Goal: Task Accomplishment & Management: Use online tool/utility

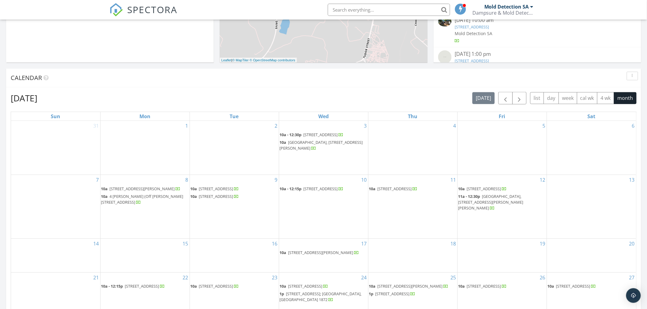
scroll to position [204, 0]
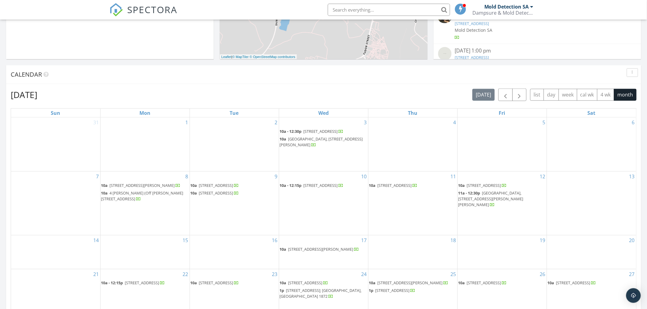
drag, startPoint x: 368, startPoint y: 189, endPoint x: 335, endPoint y: 190, distance: 32.7
click at [335, 188] on span "245 Beach Rd 24, Cape Town 8005" at bounding box center [321, 186] width 34 height 6
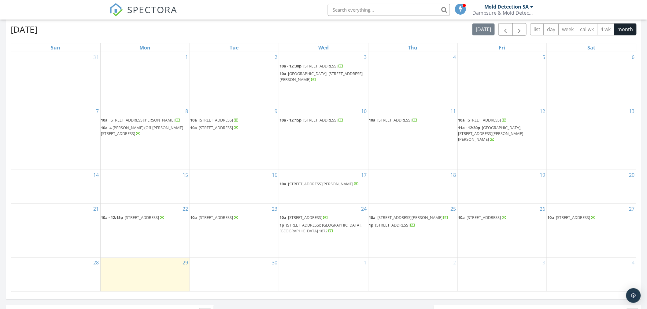
scroll to position [271, 0]
click at [418, 218] on span "[STREET_ADDRESS][PERSON_NAME]" at bounding box center [410, 216] width 65 height 6
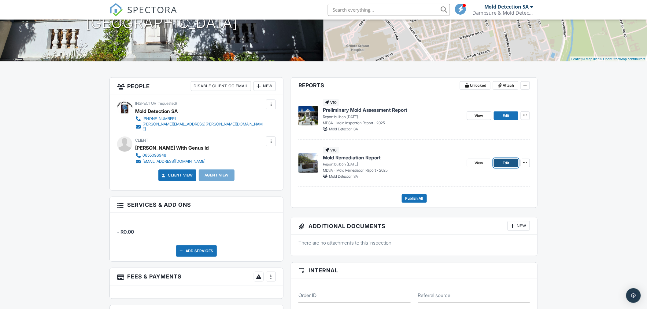
click at [503, 163] on span "Edit" at bounding box center [506, 163] width 6 height 6
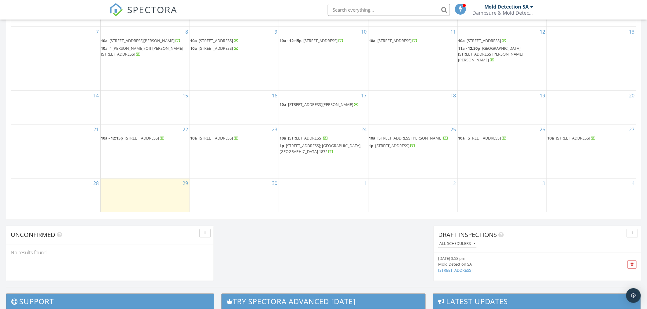
scroll to position [374, 0]
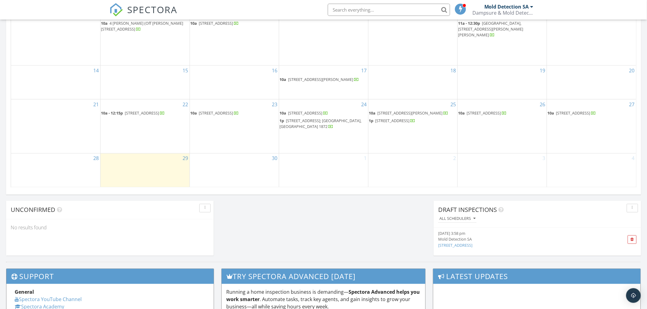
click at [396, 116] on span "52 Florence Ave, Cape Town 7925" at bounding box center [410, 114] width 65 height 6
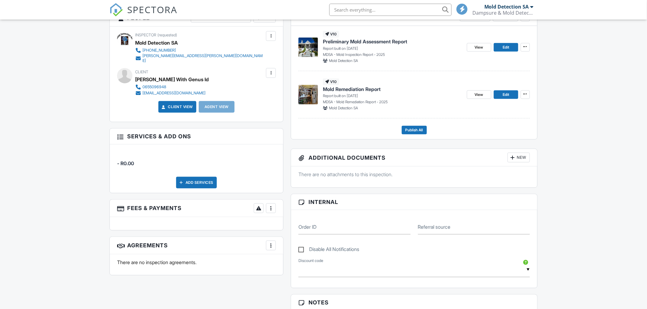
scroll to position [170, 0]
click at [505, 46] on span "Edit" at bounding box center [506, 48] width 6 height 6
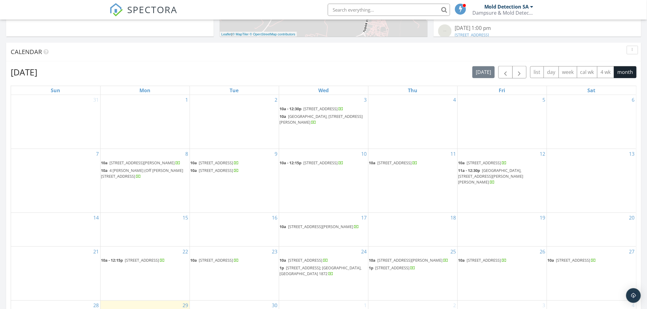
scroll to position [238, 0]
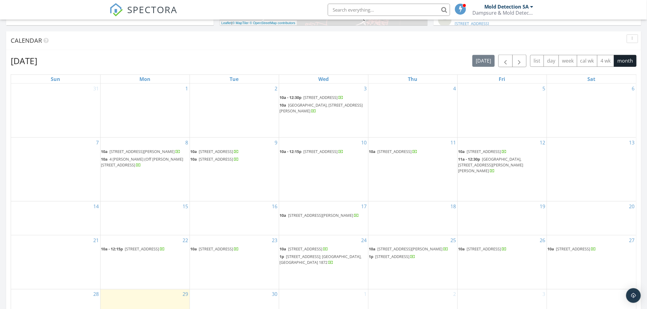
click at [495, 252] on span "135 Hilltop Sreett, Scarborough, Cape Town 7975" at bounding box center [484, 250] width 34 height 6
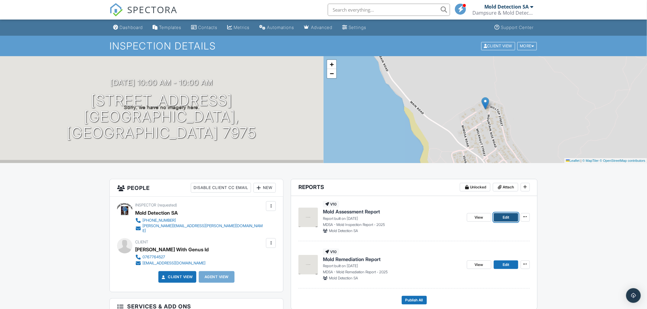
click at [505, 217] on span "Edit" at bounding box center [506, 218] width 6 height 6
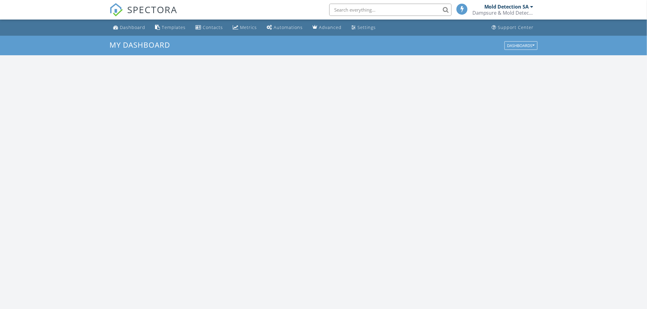
scroll to position [567, 658]
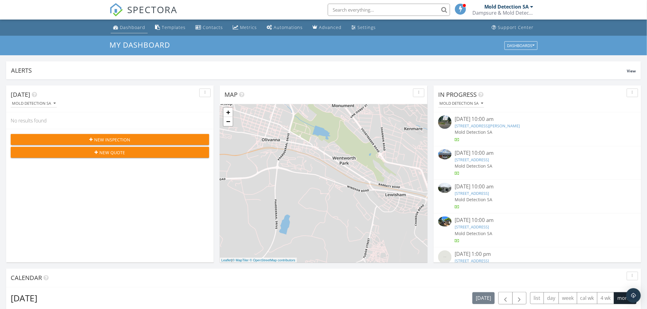
click at [132, 27] on div "Dashboard" at bounding box center [132, 27] width 25 height 6
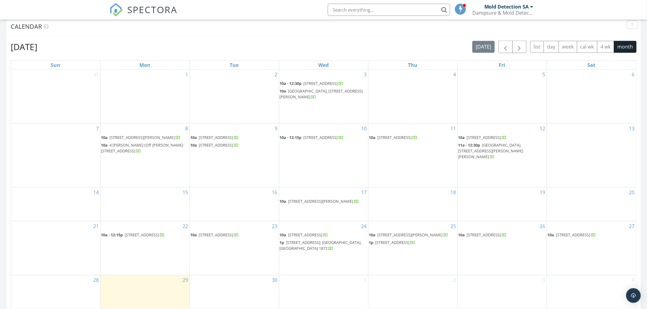
scroll to position [271, 0]
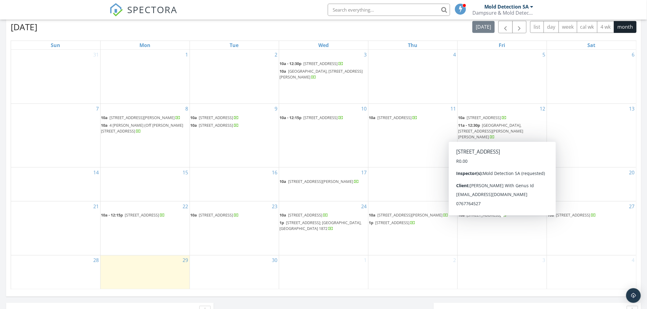
click at [501, 218] on span "[STREET_ADDRESS]" at bounding box center [484, 216] width 34 height 6
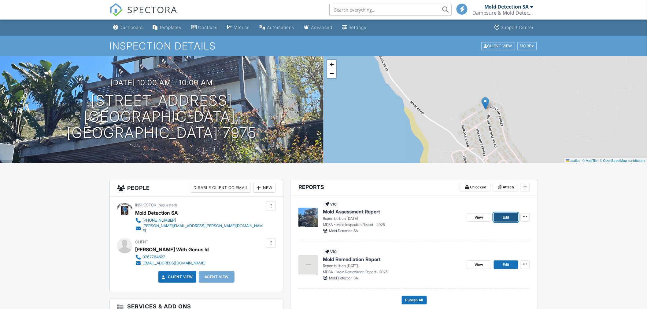
click at [503, 218] on span "Edit" at bounding box center [506, 218] width 6 height 6
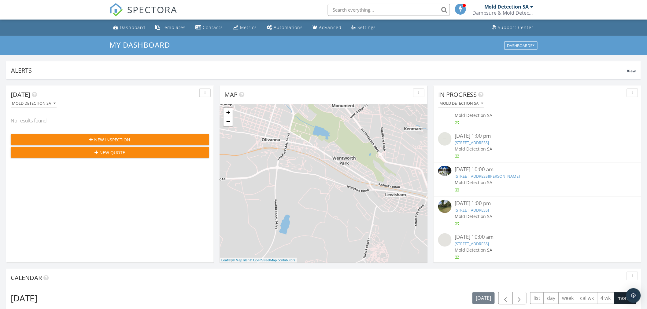
scroll to position [154, 0]
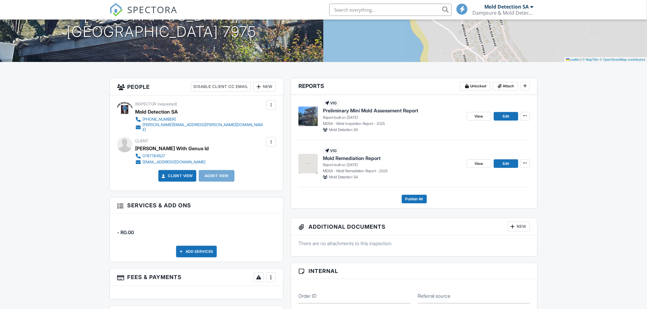
scroll to position [102, 0]
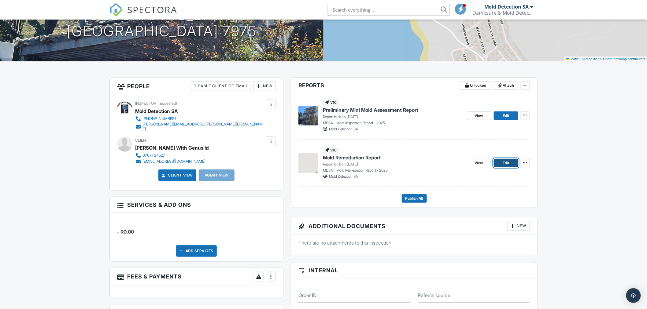
click at [505, 163] on span "Edit" at bounding box center [506, 163] width 6 height 6
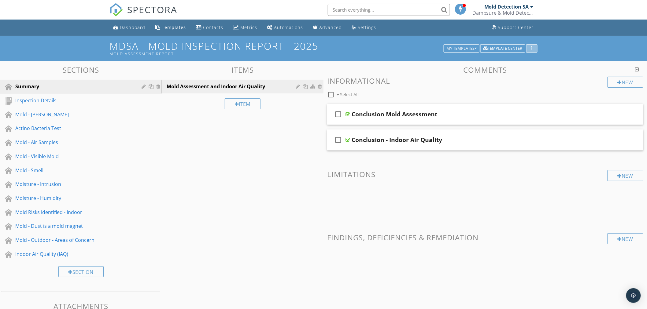
click at [532, 47] on div "button" at bounding box center [532, 48] width 6 height 4
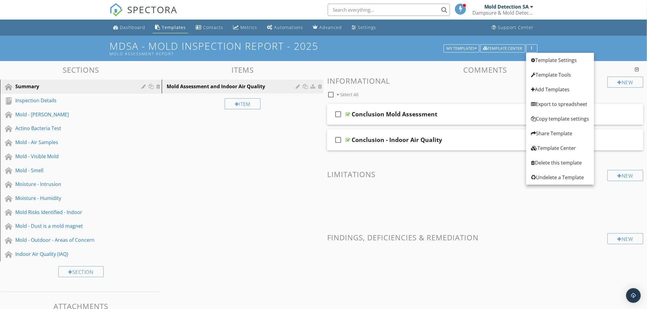
click at [483, 184] on span at bounding box center [485, 198] width 316 height 31
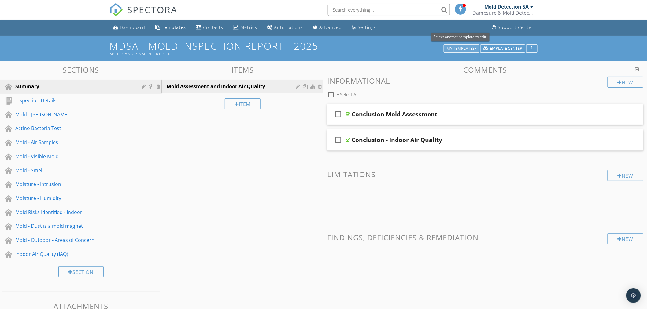
click at [461, 46] on div "My Templates" at bounding box center [461, 48] width 30 height 4
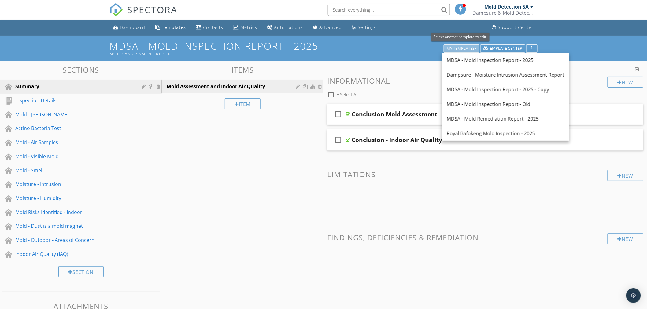
click at [461, 46] on div "My Templates" at bounding box center [461, 48] width 30 height 4
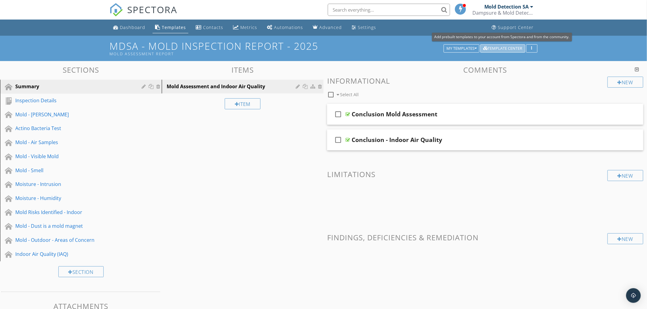
click at [512, 48] on div "Template Center" at bounding box center [502, 48] width 39 height 4
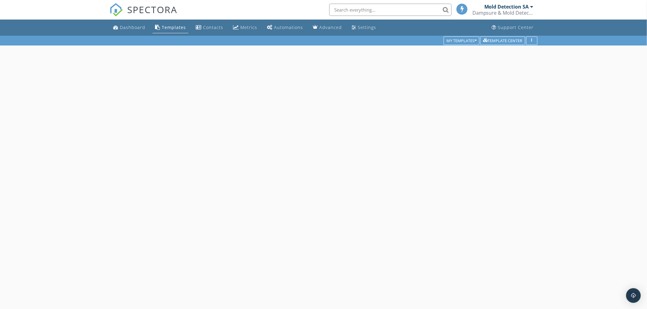
scroll to position [35, 0]
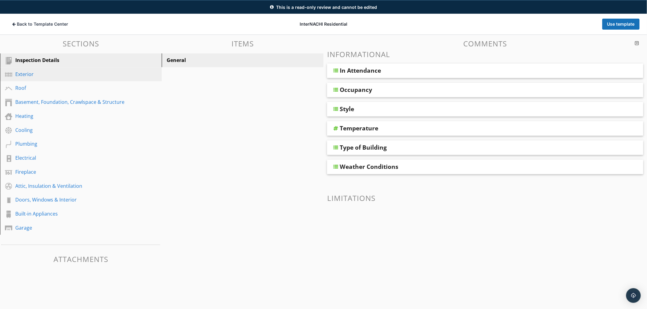
click at [34, 74] on div "Exterior" at bounding box center [73, 74] width 117 height 7
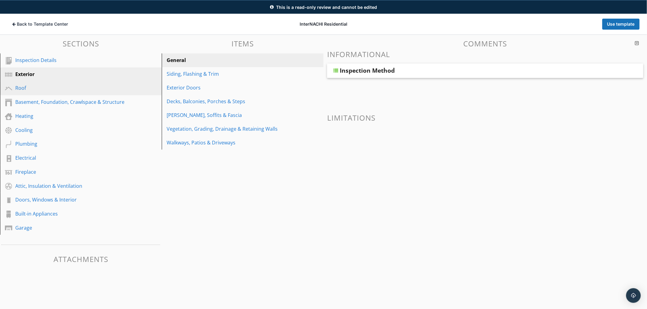
click at [28, 89] on div "Roof" at bounding box center [73, 87] width 117 height 7
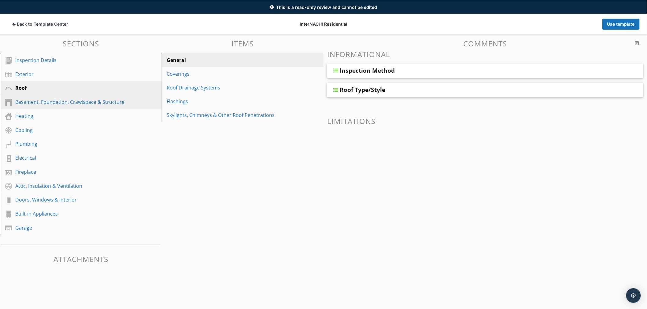
click at [31, 103] on div "Basement, Foundation, Crawlspace & Structure" at bounding box center [73, 101] width 117 height 7
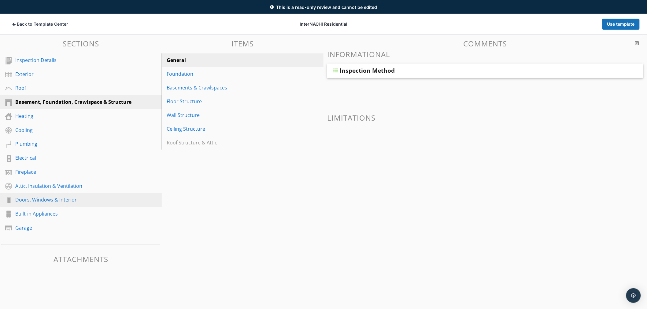
click at [35, 198] on div "Doors, Windows & Interior" at bounding box center [73, 199] width 117 height 7
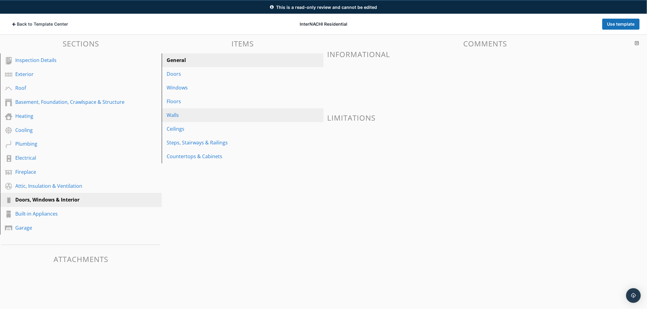
click at [177, 116] on div "Walls" at bounding box center [232, 115] width 131 height 7
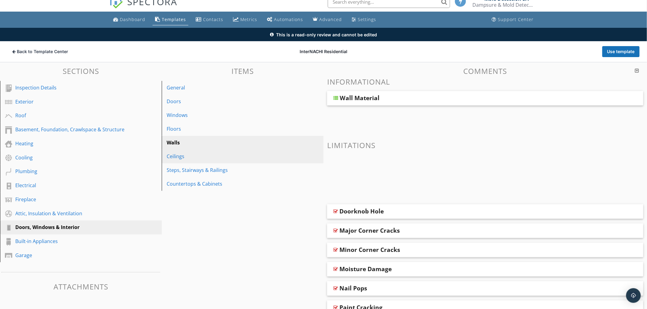
scroll to position [0, 0]
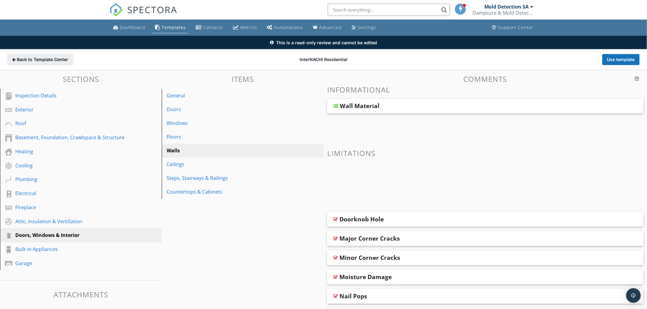
click at [31, 61] on span "Back to Template Center" at bounding box center [42, 60] width 51 height 6
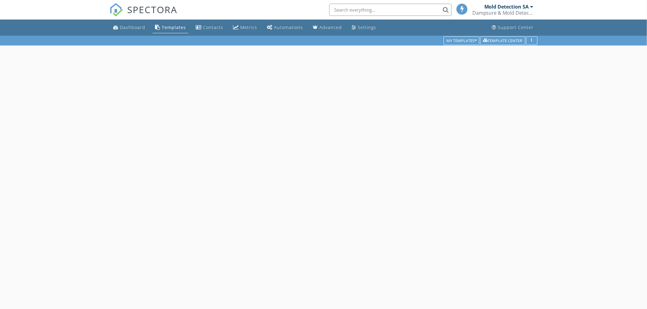
scroll to position [35, 0]
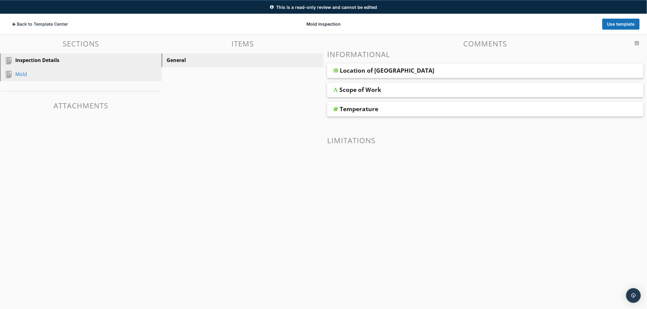
click at [19, 75] on div "Mold" at bounding box center [73, 74] width 117 height 7
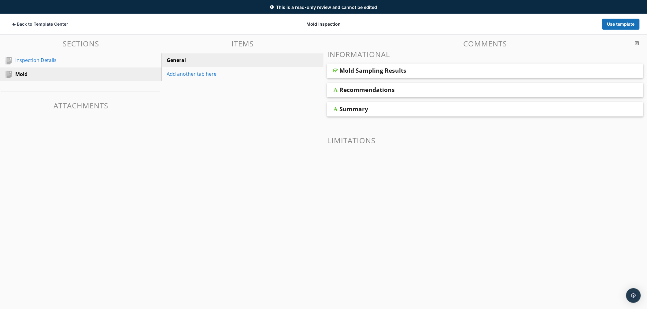
click at [422, 73] on div "Mold Sampling Results" at bounding box center [453, 70] width 228 height 7
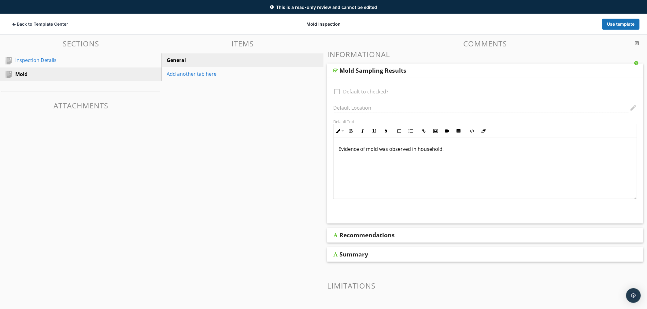
click at [422, 73] on div "Mold Sampling Results" at bounding box center [453, 70] width 228 height 7
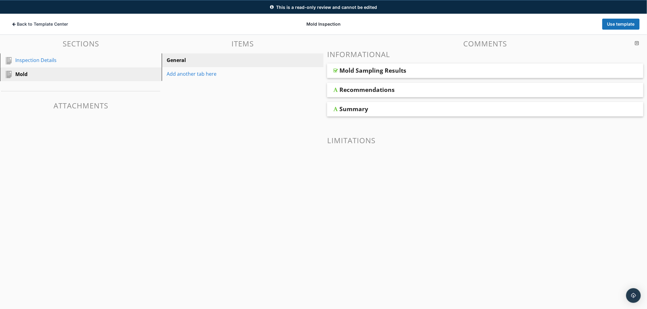
click at [433, 93] on div "Recommendations" at bounding box center [453, 89] width 228 height 7
click at [28, 24] on span "Back to Template Center" at bounding box center [42, 24] width 51 height 6
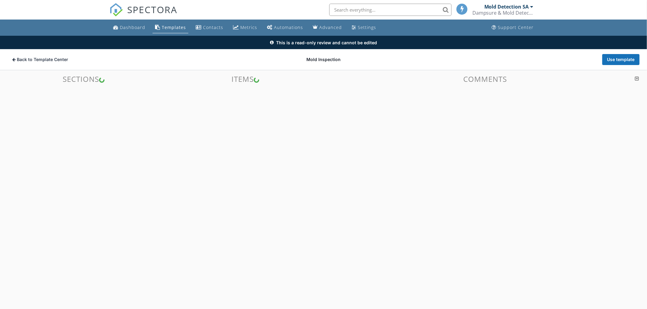
scroll to position [35, 0]
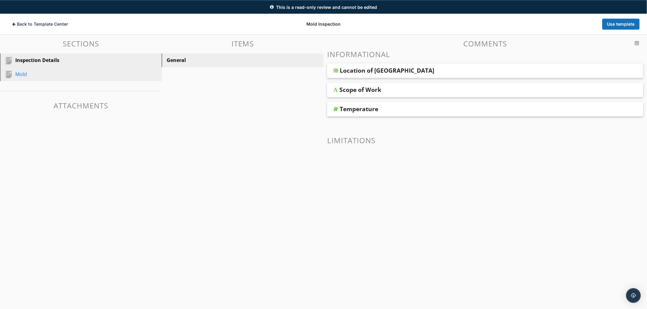
click at [15, 74] on div "Mold" at bounding box center [73, 74] width 117 height 7
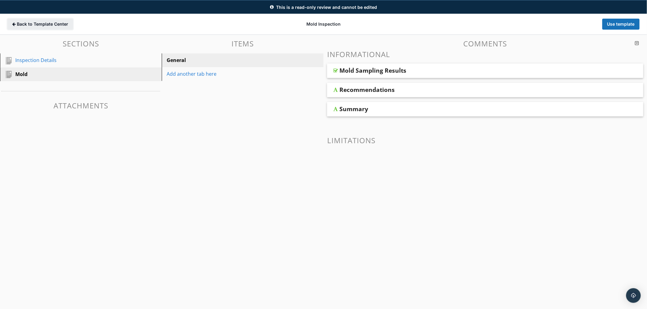
click at [20, 22] on span "Back to Template Center" at bounding box center [42, 24] width 51 height 6
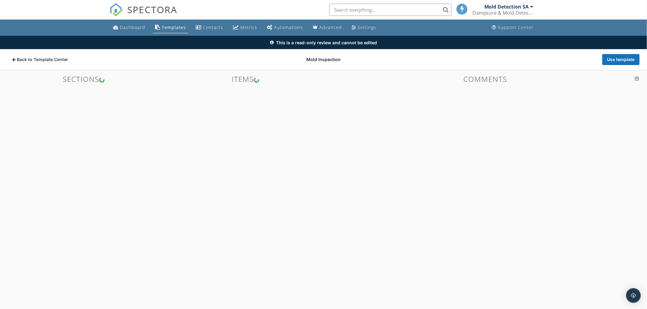
scroll to position [35, 0]
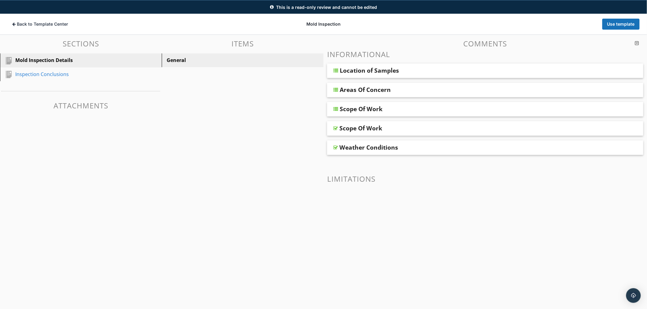
click at [457, 71] on div "Location of Samples" at bounding box center [454, 70] width 228 height 7
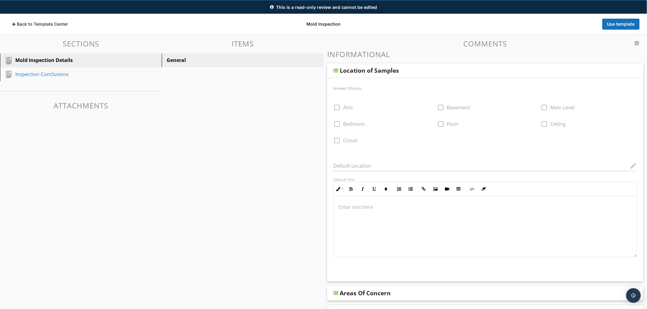
click at [457, 71] on div "Location of Samples" at bounding box center [454, 70] width 228 height 7
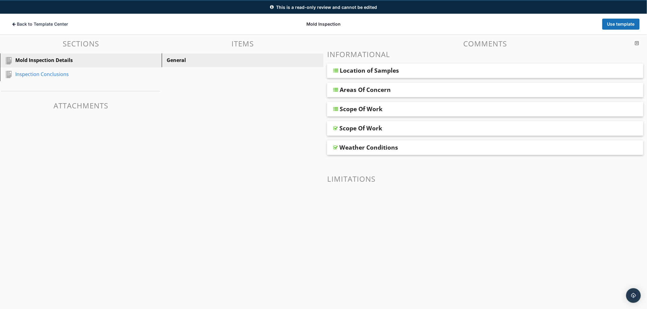
click at [451, 90] on div "Areas Of Concern" at bounding box center [454, 89] width 228 height 7
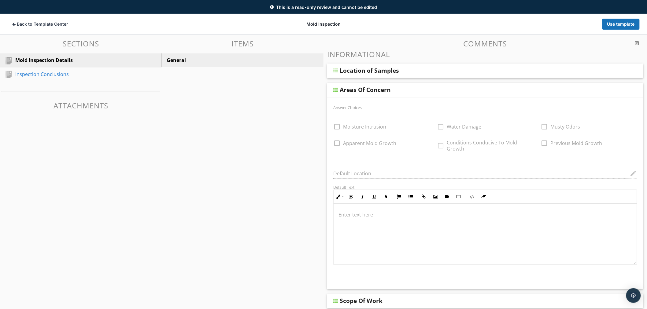
click at [451, 90] on div "Areas Of Concern" at bounding box center [454, 89] width 228 height 7
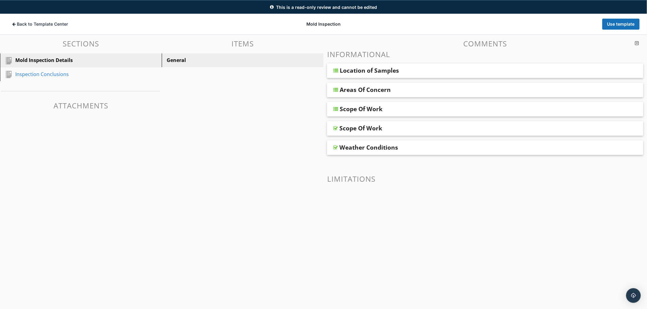
click at [445, 115] on div "Scope Of Work" at bounding box center [485, 109] width 316 height 15
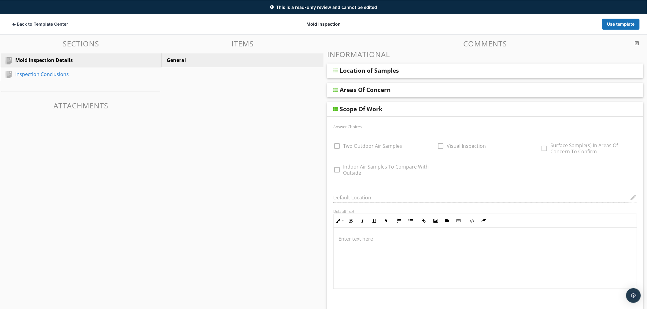
click at [444, 109] on div "Scope Of Work" at bounding box center [454, 108] width 228 height 7
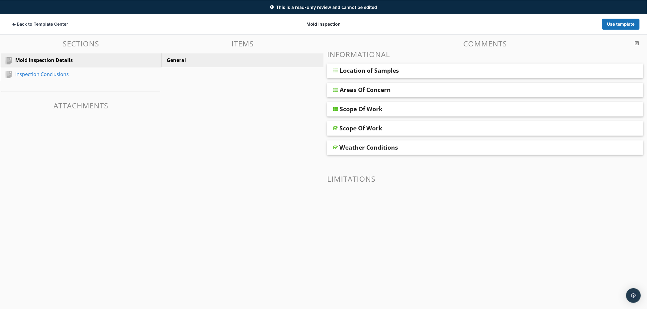
click at [436, 130] on div "Scope Of Work" at bounding box center [453, 128] width 228 height 7
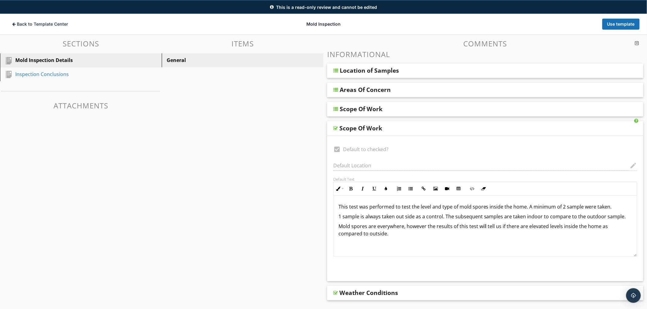
click at [436, 130] on div "Scope Of Work" at bounding box center [453, 128] width 228 height 7
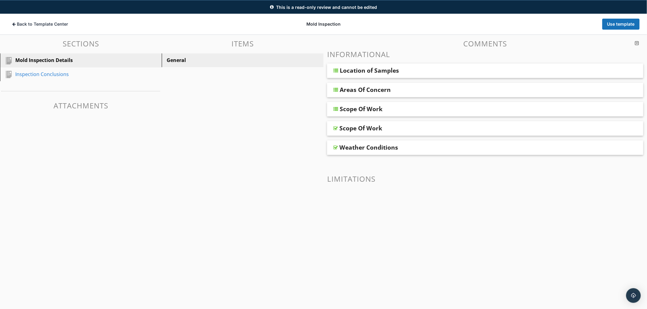
click at [434, 151] on div "Weather Conditions" at bounding box center [485, 148] width 316 height 15
click at [435, 151] on div "Weather Conditions" at bounding box center [485, 148] width 316 height 15
click at [19, 25] on span "Back to Template Center" at bounding box center [42, 24] width 51 height 6
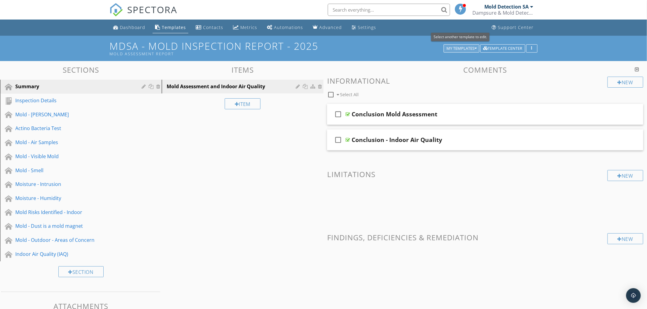
click at [454, 46] on div "My Templates" at bounding box center [461, 48] width 30 height 4
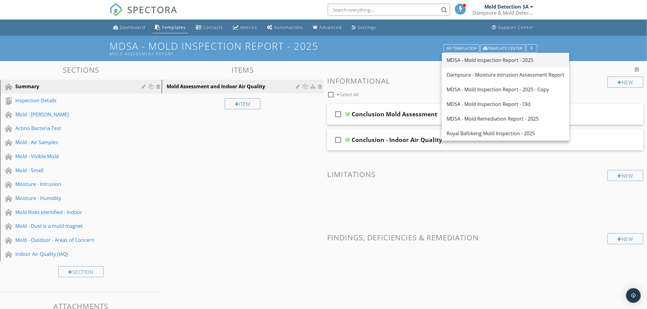
click at [481, 57] on div "MDSA - Mold Inspection Report - 2025" at bounding box center [506, 60] width 118 height 7
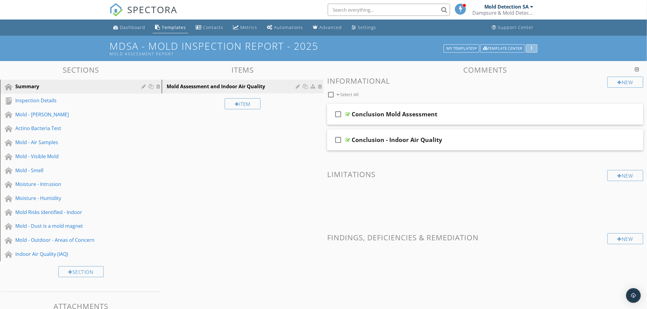
click at [530, 48] on div "button" at bounding box center [532, 48] width 6 height 4
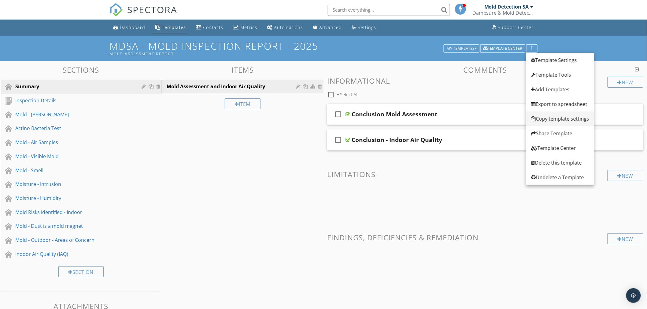
click at [547, 119] on div "Copy template settings" at bounding box center [560, 118] width 58 height 7
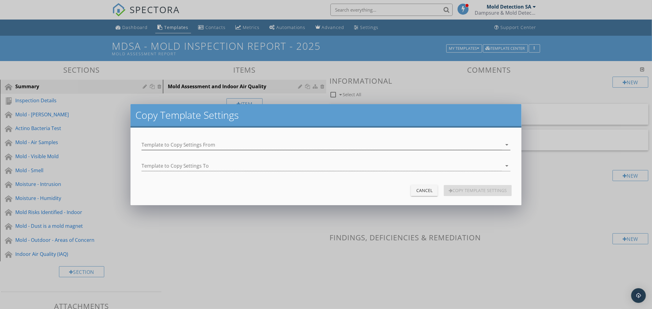
click at [206, 144] on div at bounding box center [322, 145] width 361 height 10
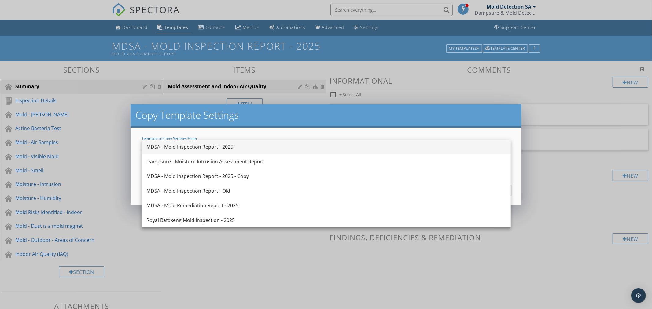
click at [206, 145] on div "MDSA - Mold Inspection Report - 2025" at bounding box center [325, 146] width 359 height 7
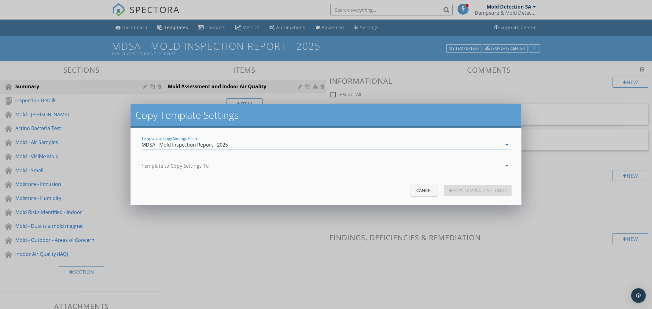
click at [420, 191] on div "Cancel" at bounding box center [424, 190] width 17 height 6
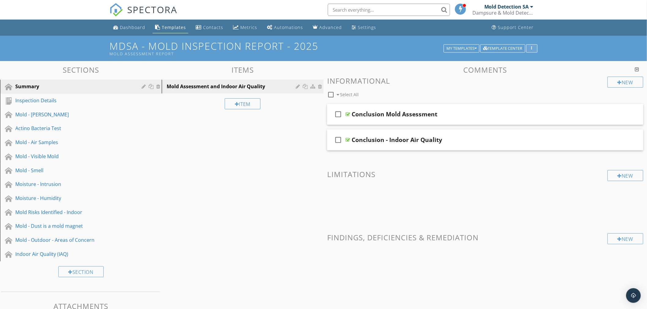
click at [529, 48] on div "button" at bounding box center [532, 48] width 6 height 4
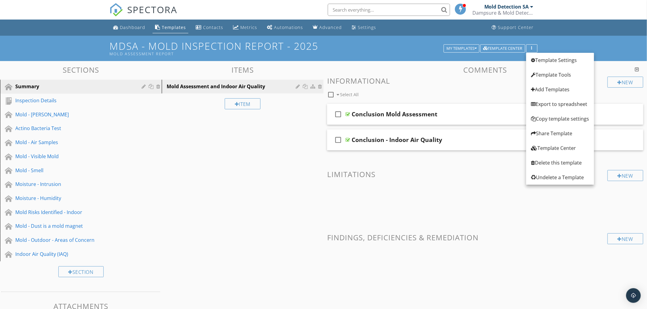
click at [493, 202] on span at bounding box center [485, 198] width 316 height 31
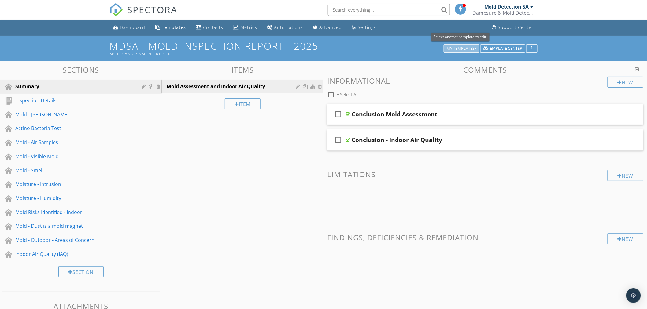
click at [464, 47] on div "My Templates" at bounding box center [461, 48] width 30 height 4
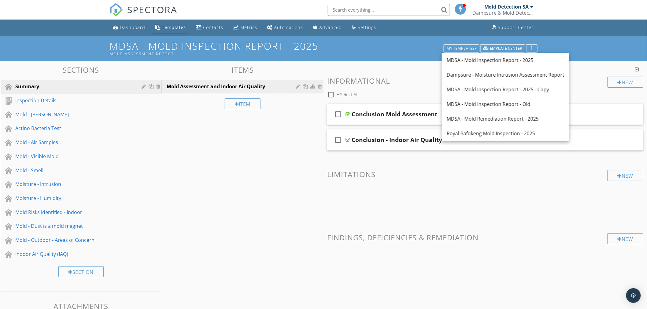
click at [601, 33] on ul "Dashboard Templates Contacts Metrics Automations Advanced Settings Support Cent…" at bounding box center [323, 28] width 647 height 16
click at [535, 264] on span at bounding box center [485, 262] width 316 height 31
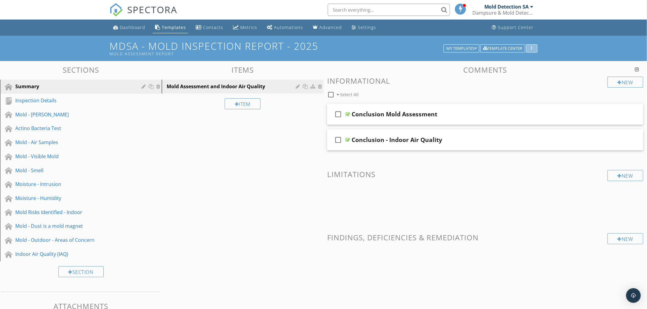
click at [533, 48] on div "button" at bounding box center [532, 48] width 6 height 4
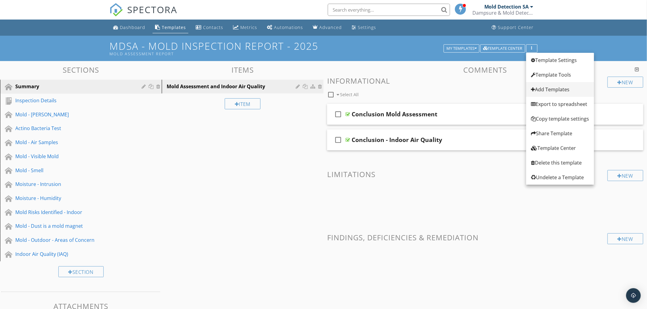
click at [552, 87] on div "Add Templates" at bounding box center [560, 89] width 58 height 7
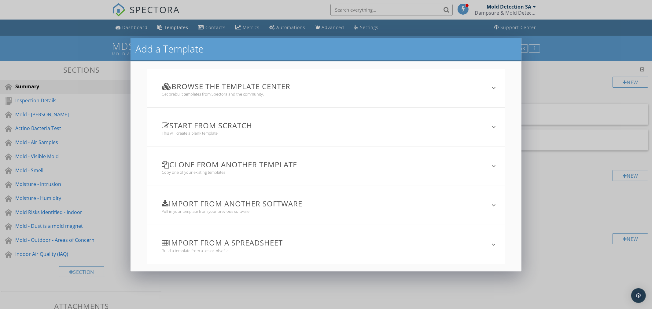
click at [251, 166] on h3 "Clone from another template" at bounding box center [322, 164] width 321 height 8
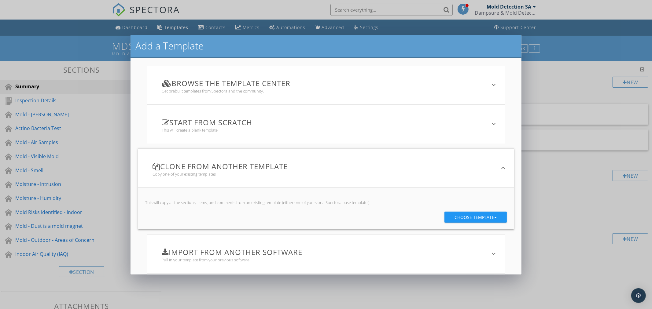
click at [471, 218] on div "Choose template" at bounding box center [476, 217] width 42 height 11
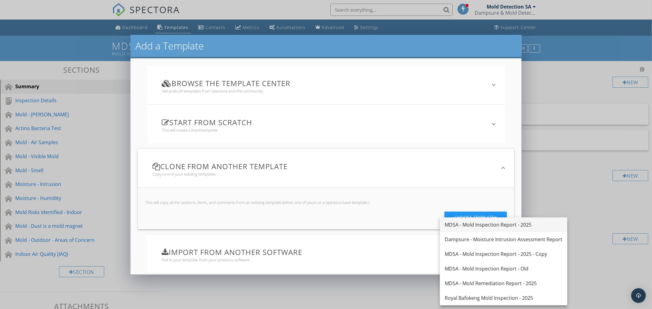
click at [492, 225] on div "MDSA - Mold Inspection Report - 2025" at bounding box center [504, 224] width 118 height 7
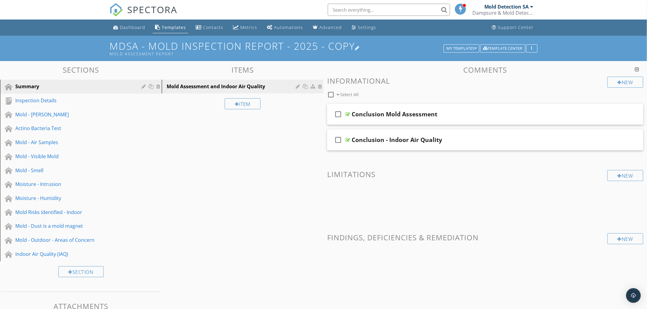
click at [360, 46] on div at bounding box center [357, 48] width 5 height 5
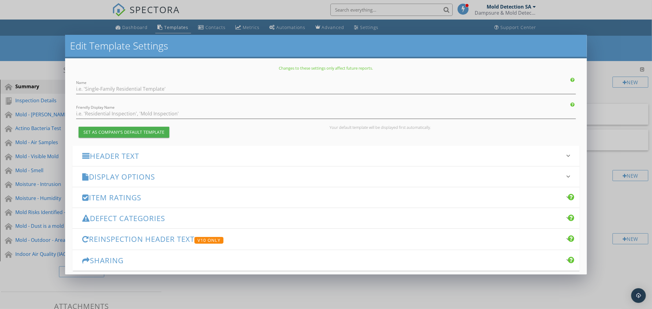
type input "MDSA - Mold Inspection Report - 2025 - Copy"
type input "Mold Assessment Report"
click at [95, 87] on input "MDSA - Mold Inspection Report - 2025 - Copy" at bounding box center [325, 89] width 499 height 10
drag, startPoint x: 175, startPoint y: 87, endPoint x: 220, endPoint y: 87, distance: 45.5
click at [220, 87] on input "MDSA - Mini Mold Inspection Report - 2025 - Copy" at bounding box center [325, 89] width 499 height 10
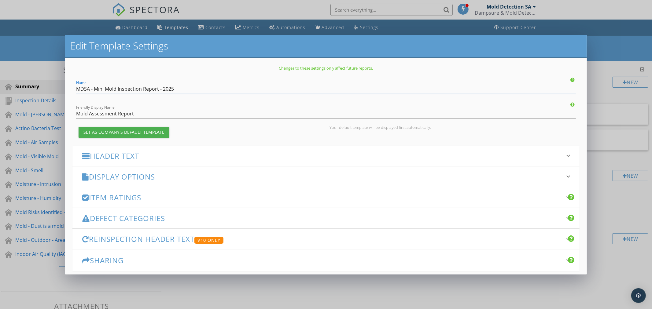
type input "MDSA - Mini Mold Inspection Report - 2025"
click at [77, 113] on input "Mold Assessment Report" at bounding box center [325, 114] width 499 height 10
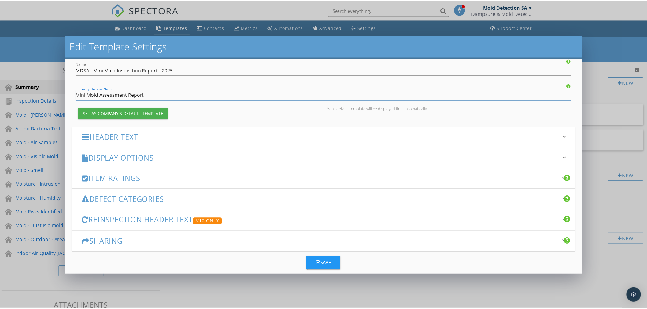
scroll to position [28, 0]
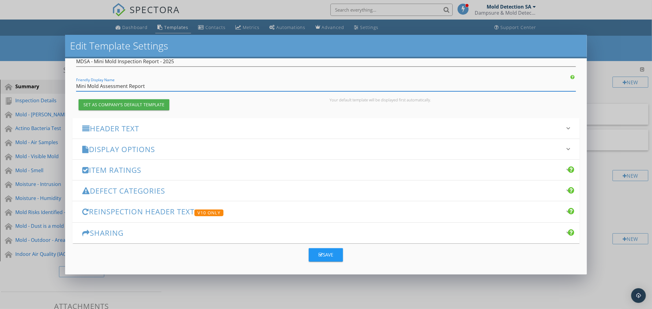
type input "Mini Mold Assessment Report"
click at [327, 255] on div "Save" at bounding box center [326, 255] width 15 height 7
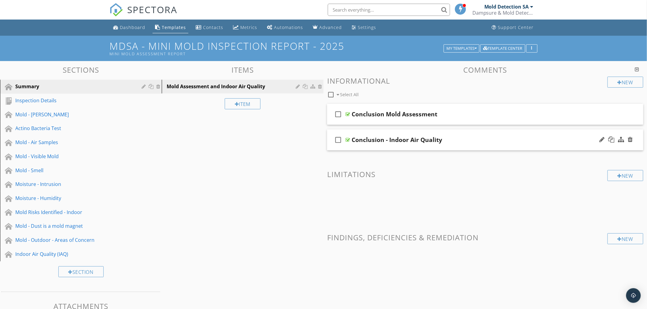
click at [423, 139] on div "Conclusion - Indoor Air Quality" at bounding box center [397, 139] width 90 height 7
click at [546, 135] on div "check_box_outline_blank Conclusion - Indoor Air Quality" at bounding box center [485, 140] width 316 height 21
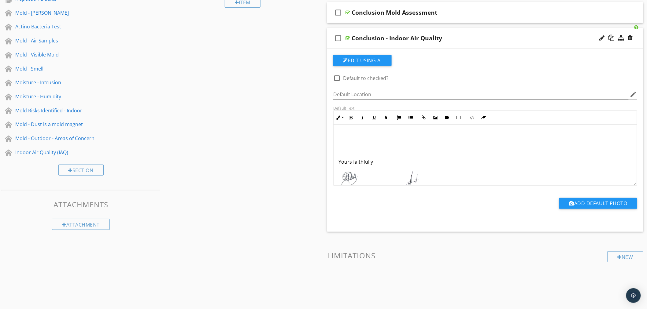
scroll to position [271, 0]
click at [341, 142] on p "Yours faithfully" at bounding box center [484, 143] width 293 height 7
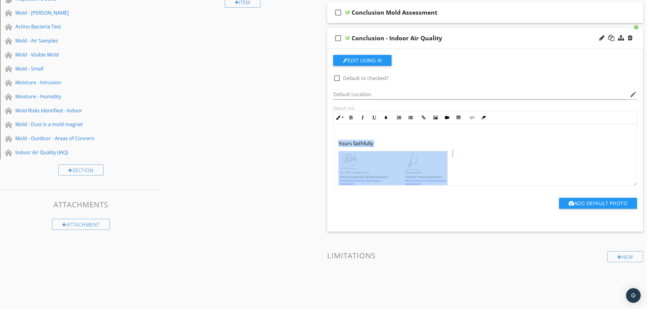
drag, startPoint x: 339, startPoint y: 142, endPoint x: 470, endPoint y: 175, distance: 135.4
click at [470, 175] on div "Indoor Air Quality - was poor Executive Summary This apartment meets Sick Build…" at bounding box center [484, 23] width 303 height 340
copy div "Yours faithfully"
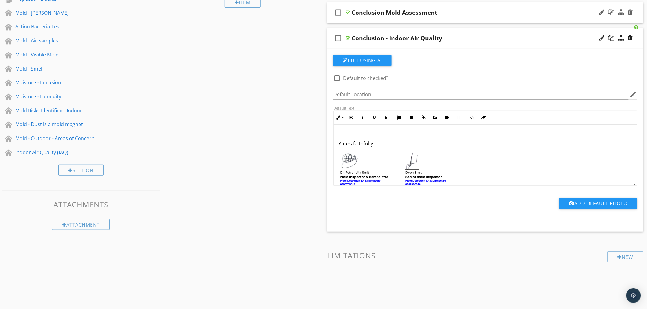
click at [505, 16] on div "Conclusion Mold Assessment" at bounding box center [466, 12] width 228 height 7
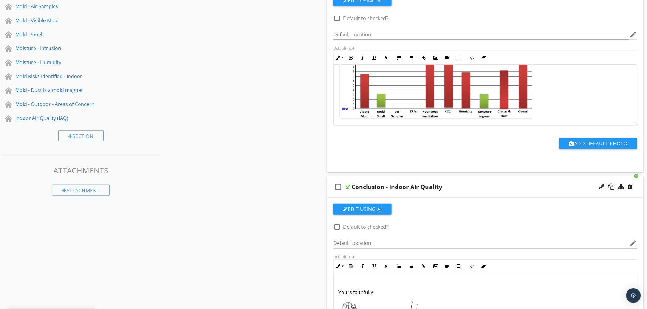
scroll to position [136, 0]
click at [440, 97] on img at bounding box center [437, 82] width 198 height 76
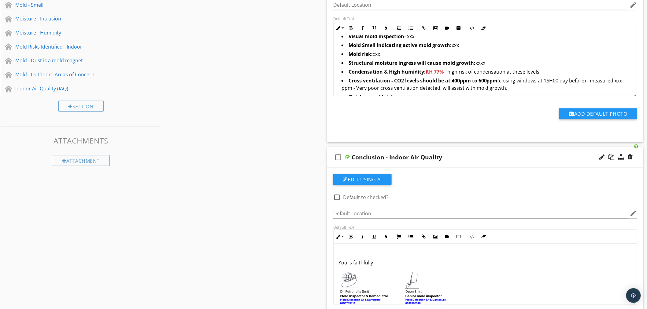
scroll to position [102, 0]
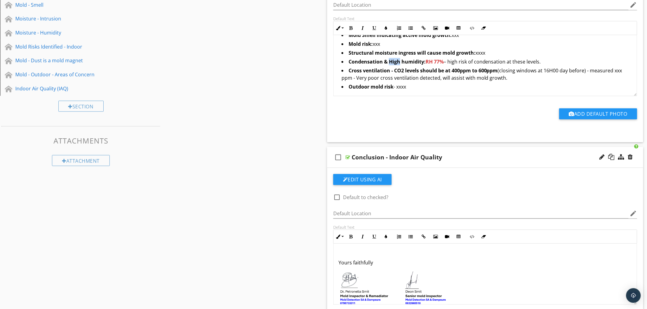
drag, startPoint x: 399, startPoint y: 61, endPoint x: 389, endPoint y: 61, distance: 10.1
click at [389, 61] on strong "Condensation & High humidity: RH 77%" at bounding box center [395, 61] width 95 height 7
drag, startPoint x: 393, startPoint y: 70, endPoint x: 349, endPoint y: 69, distance: 44.0
click at [349, 69] on strong "Cross ventilation - CO2 levels should be at 400ppm" at bounding box center [409, 70] width 122 height 7
copy strong "Cross ventilation -"
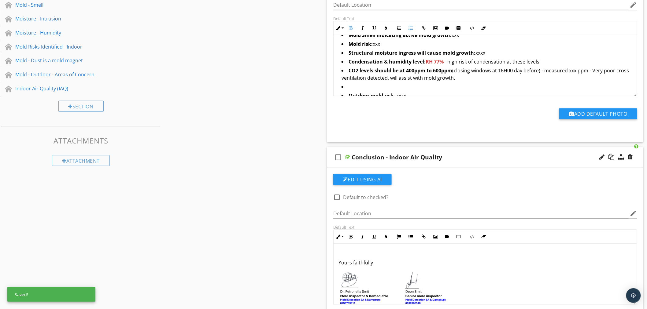
scroll to position [104, 0]
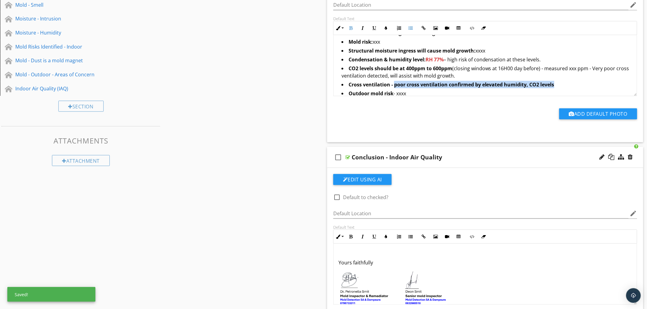
drag, startPoint x: 560, startPoint y: 83, endPoint x: 395, endPoint y: 87, distance: 165.4
click at [395, 87] on li "Cross ventilation - poor cross ventilation confirmed by elevated humidity, CO2 …" at bounding box center [486, 85] width 290 height 9
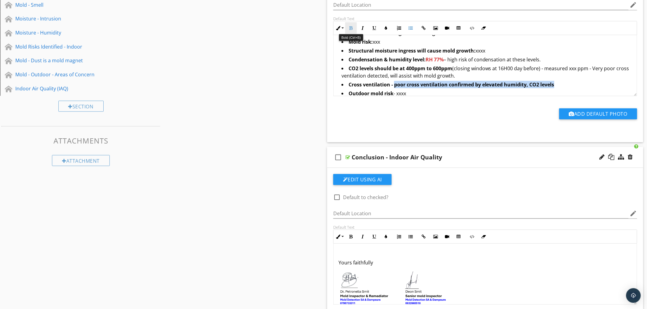
click at [350, 28] on icon "button" at bounding box center [351, 28] width 4 height 4
click at [557, 75] on li "CO2 levels should be at 400ppm to 600ppm (closing windows at 16H00 day before) …" at bounding box center [486, 73] width 290 height 16
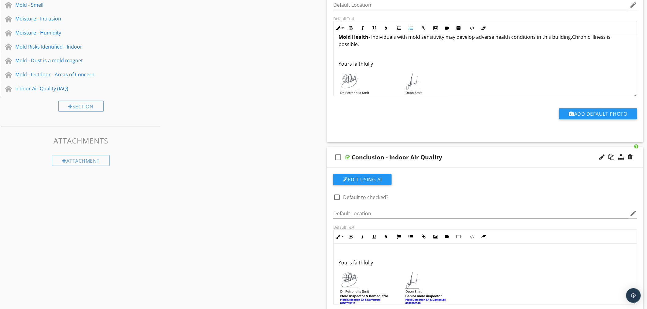
scroll to position [189, 0]
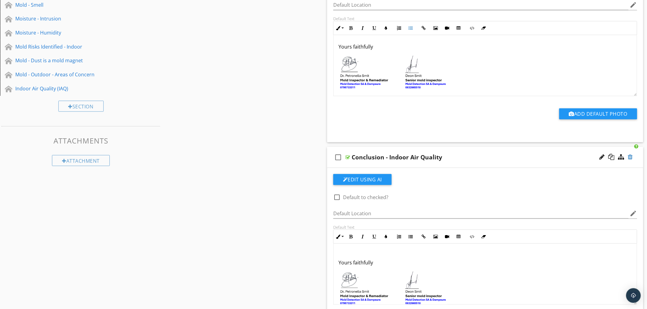
click at [631, 157] on div at bounding box center [630, 157] width 5 height 6
type textarea "<p id="isPasted"><strong><span style="font-size: 1.5rem; color: inherit; line-h…"
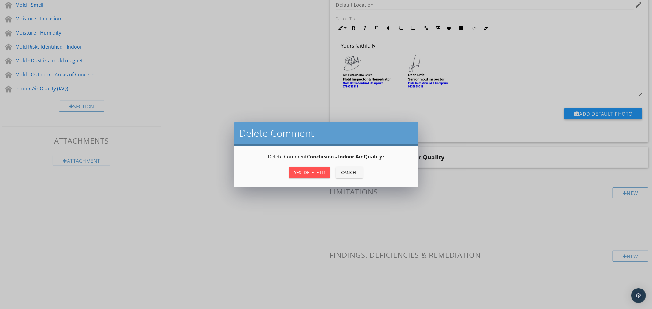
click at [322, 171] on div "Yes, Delete it!" at bounding box center [309, 172] width 31 height 6
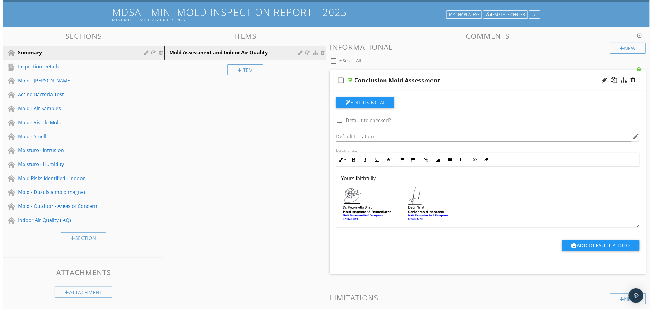
scroll to position [15, 0]
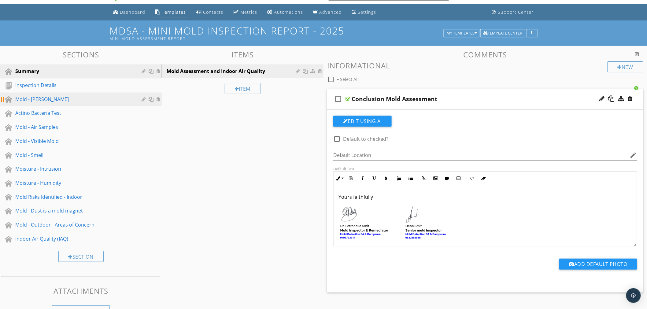
click at [158, 99] on div at bounding box center [159, 99] width 6 height 5
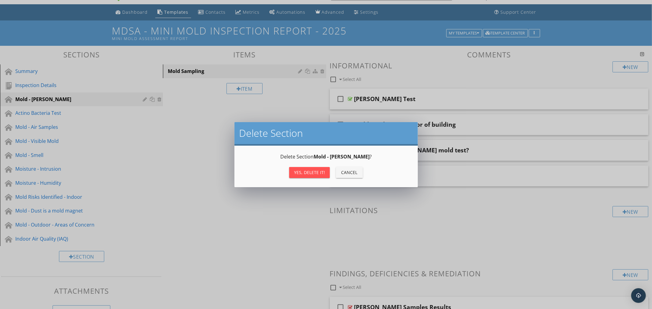
click at [304, 174] on div "Yes, Delete it!" at bounding box center [309, 172] width 31 height 6
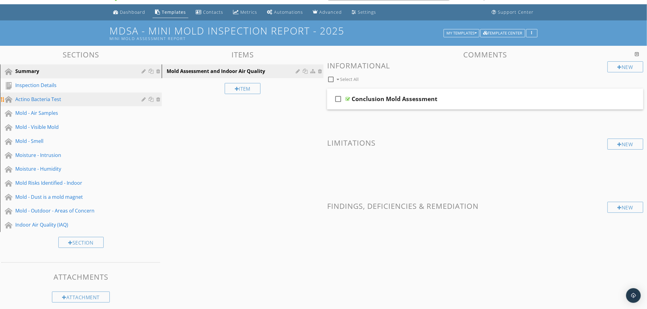
click at [157, 99] on div at bounding box center [159, 99] width 6 height 5
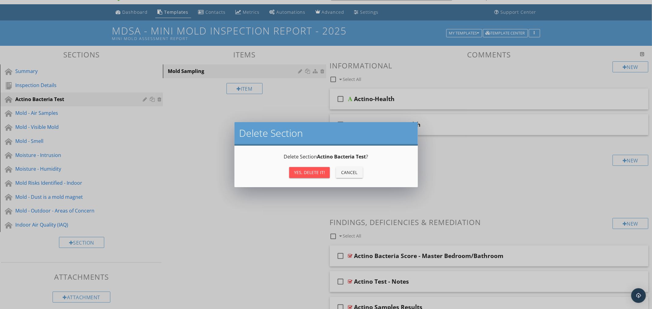
click at [312, 171] on div "Yes, Delete it!" at bounding box center [309, 172] width 31 height 6
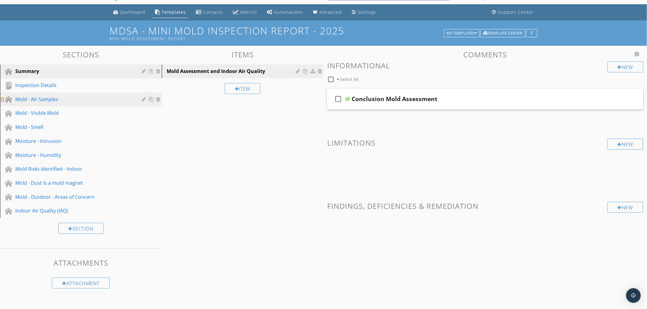
click at [31, 97] on div "Mold - Air Samples" at bounding box center [73, 99] width 117 height 7
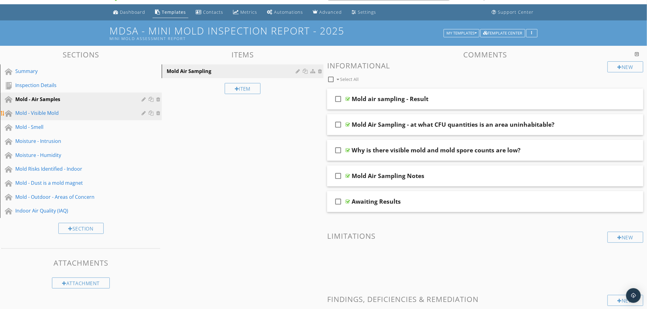
click at [158, 113] on div at bounding box center [159, 113] width 6 height 5
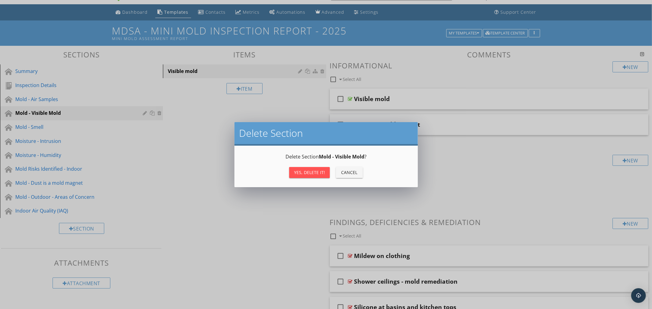
click at [319, 172] on div "Yes, Delete it!" at bounding box center [309, 172] width 31 height 6
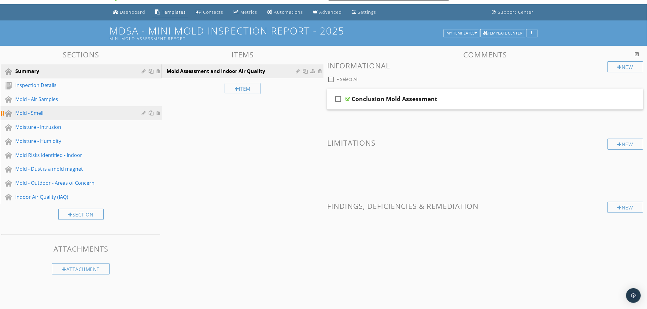
click at [157, 112] on div at bounding box center [159, 113] width 6 height 5
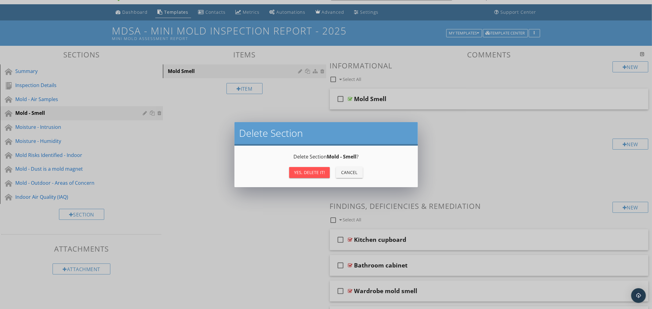
click at [298, 171] on div "Yes, Delete it!" at bounding box center [309, 172] width 31 height 6
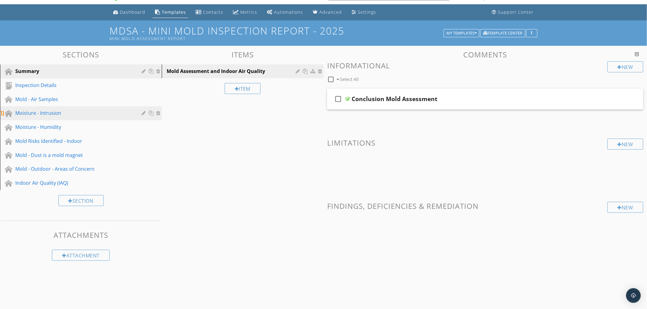
click at [43, 115] on div "Moisture - Intrusion" at bounding box center [73, 112] width 117 height 7
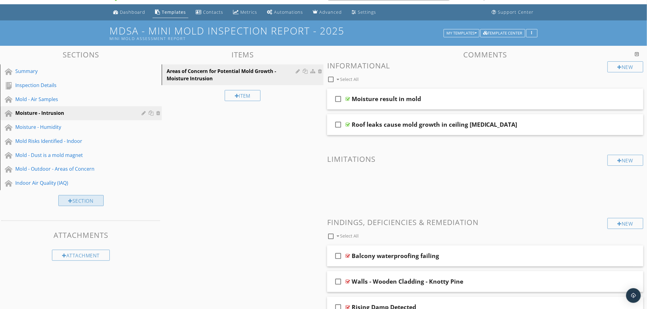
click at [79, 201] on div "Section" at bounding box center [80, 200] width 45 height 11
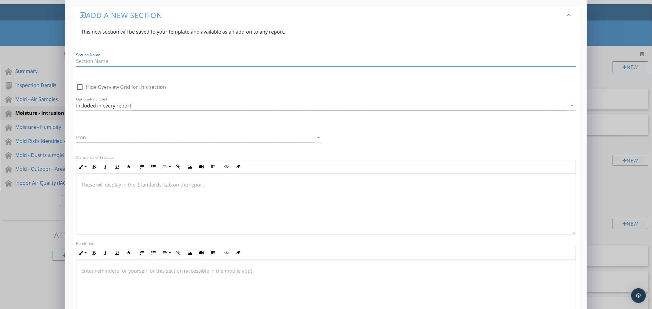
click at [2, 193] on div "Add a new section keyboard_arrow_down This new section will be saved to your te…" at bounding box center [326, 189] width 652 height 379
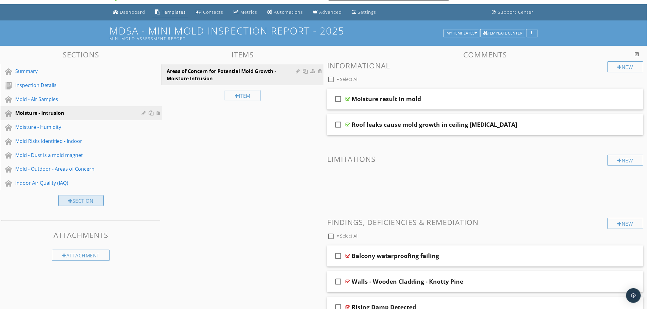
click at [82, 199] on div "Section" at bounding box center [80, 200] width 45 height 11
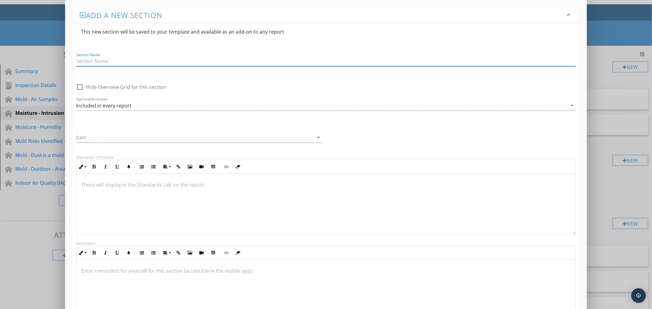
click at [21, 205] on div "Add a new section keyboard_arrow_down This new section will be saved to your te…" at bounding box center [326, 189] width 652 height 379
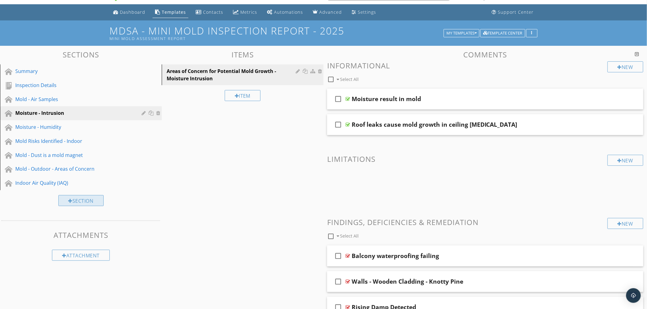
click at [90, 197] on div "Section" at bounding box center [80, 200] width 45 height 11
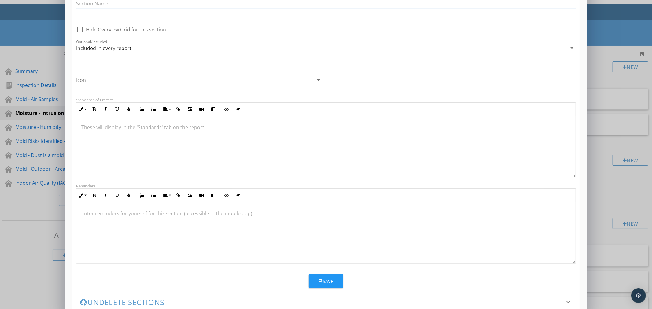
scroll to position [69, 0]
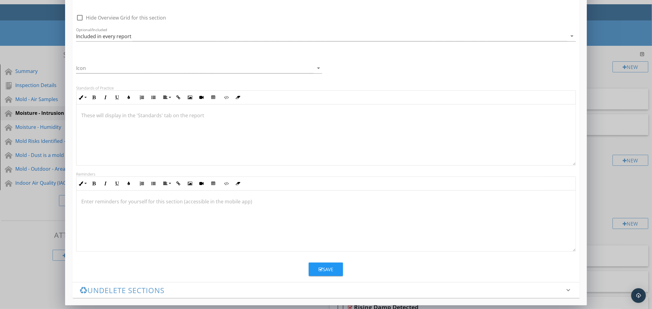
click at [28, 199] on div "Add a new section keyboard_arrow_down This new section will be saved to your te…" at bounding box center [326, 120] width 652 height 379
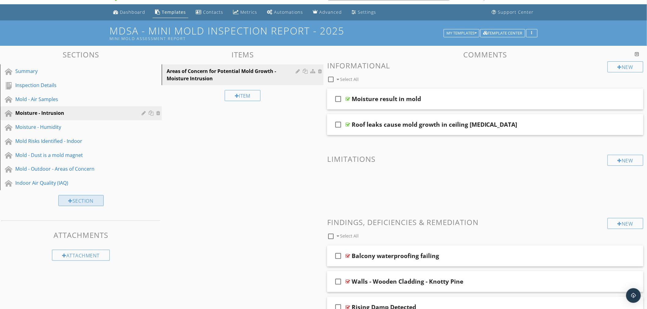
click at [74, 201] on div "Section" at bounding box center [80, 200] width 45 height 11
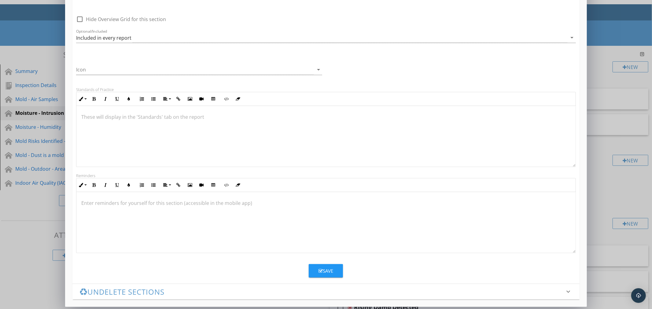
scroll to position [69, 0]
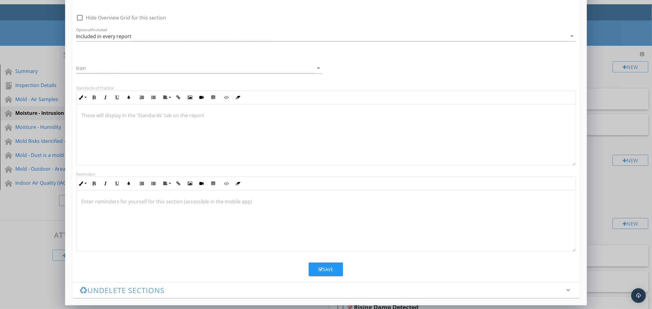
type input "Mold Inspection Tests Done"
click at [333, 271] on button "Save" at bounding box center [326, 269] width 34 height 13
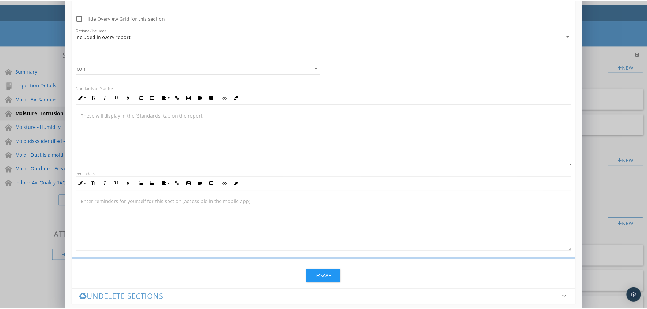
scroll to position [3, 0]
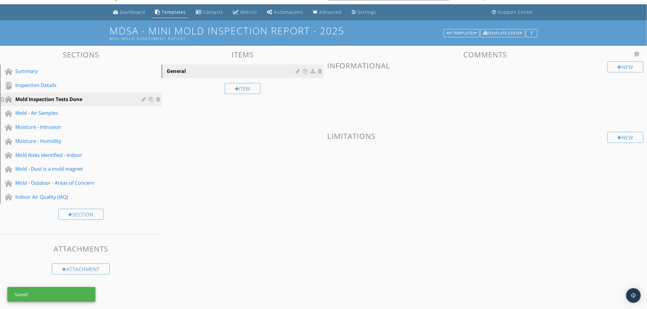
click at [69, 101] on div "Mold Inspection Tests Done" at bounding box center [73, 99] width 117 height 7
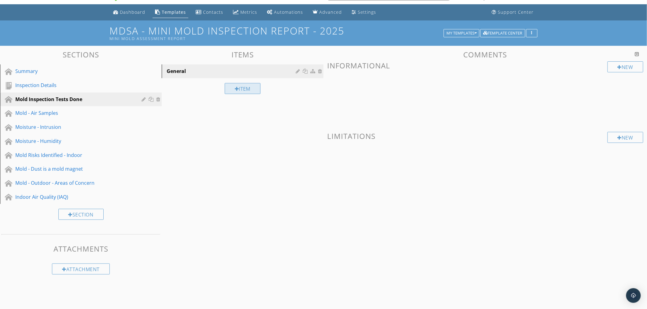
click at [242, 88] on div "Item" at bounding box center [243, 88] width 36 height 11
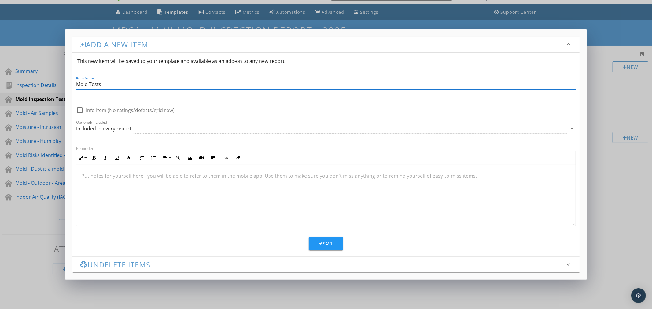
type input "Mold Tests"
click at [325, 241] on div "Save" at bounding box center [326, 244] width 15 height 7
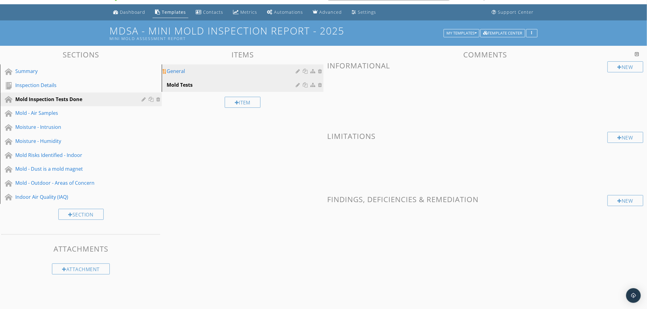
click at [319, 71] on div at bounding box center [321, 71] width 6 height 5
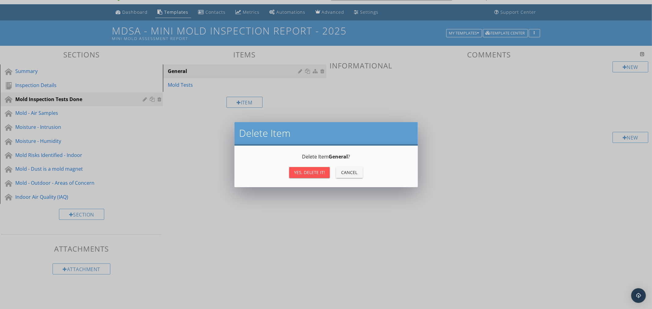
click at [315, 172] on div "Yes, Delete it!" at bounding box center [309, 172] width 31 height 6
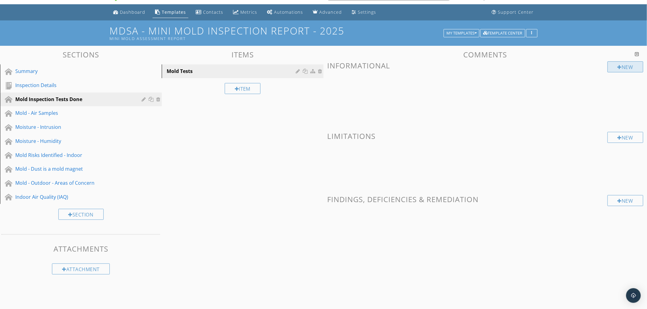
click at [619, 66] on div at bounding box center [619, 67] width 4 height 5
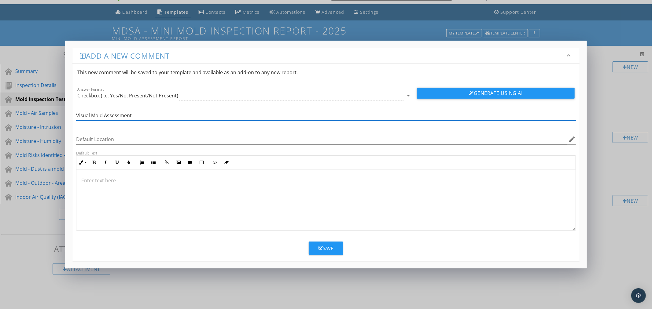
type input "Visual Mold Assessment"
click at [321, 245] on div "Save" at bounding box center [326, 248] width 15 height 7
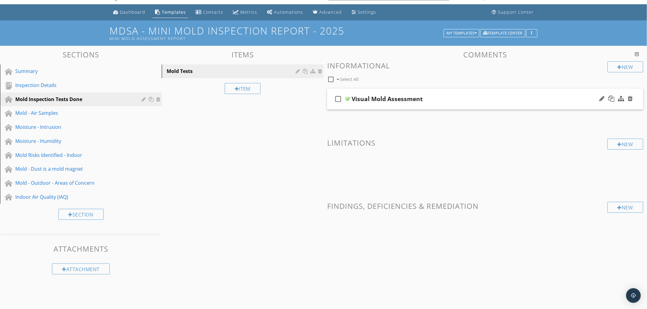
click at [454, 101] on div "Visual Mold Assessment" at bounding box center [466, 98] width 228 height 7
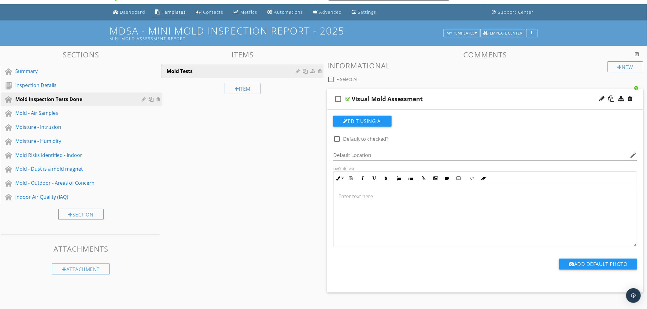
click at [340, 97] on icon "check_box_outline_blank" at bounding box center [338, 99] width 10 height 15
checkbox input "true"
click at [631, 98] on div at bounding box center [630, 99] width 5 height 6
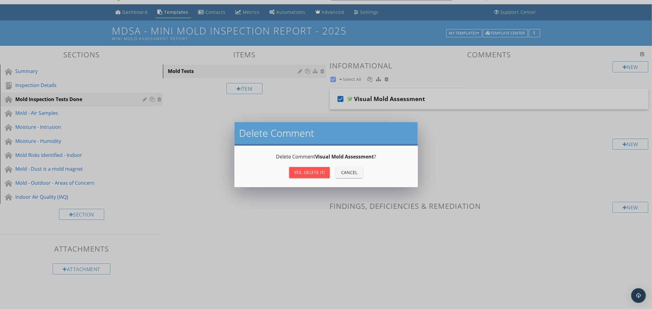
click at [313, 168] on button "Yes, Delete it!" at bounding box center [309, 172] width 41 height 11
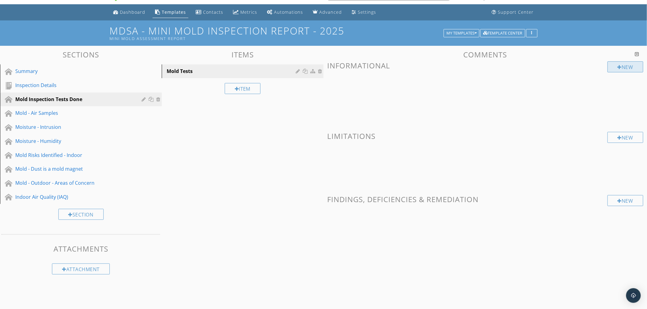
click at [624, 68] on div "New" at bounding box center [625, 66] width 36 height 11
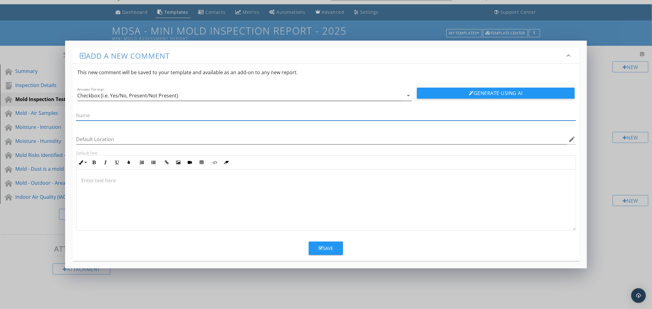
click at [119, 96] on div "Checkbox (i.e. Yes/No, Present/Not Present)" at bounding box center [127, 96] width 101 height 6
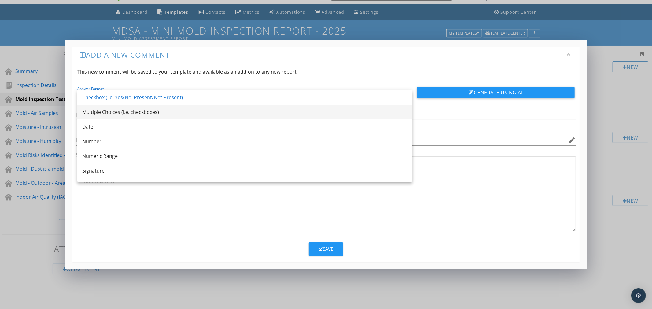
click at [99, 110] on div "Multiple Choices (i.e. checkboxes)" at bounding box center [244, 112] width 325 height 7
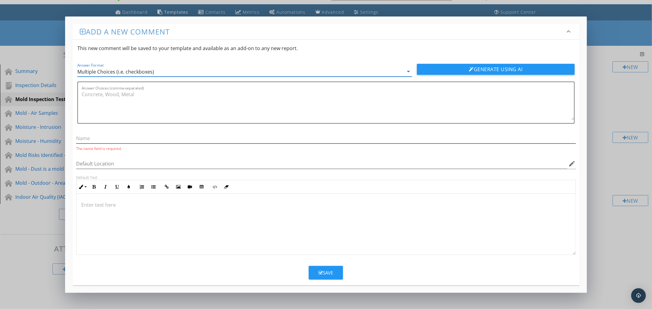
click at [90, 136] on input "text" at bounding box center [325, 139] width 499 height 10
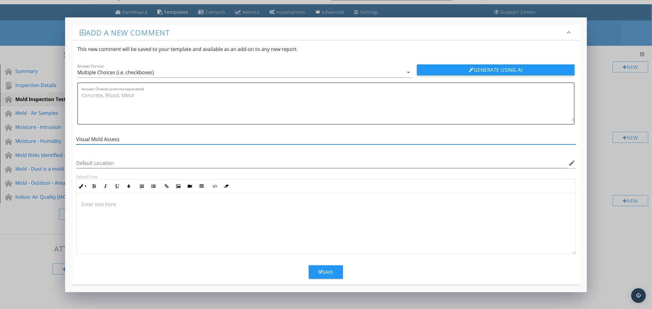
type input "Visual Mold Assessment"
click at [325, 274] on div "Save" at bounding box center [326, 272] width 15 height 7
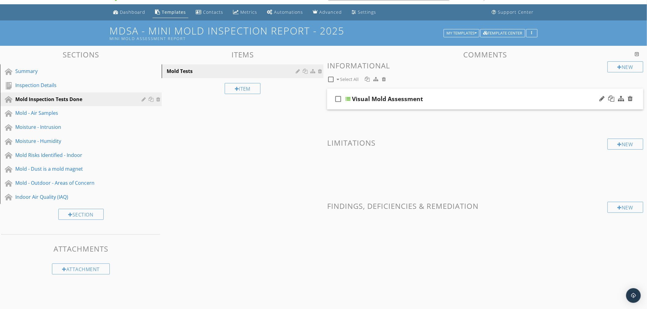
click at [458, 100] on div "Visual Mold Assessment" at bounding box center [466, 98] width 228 height 7
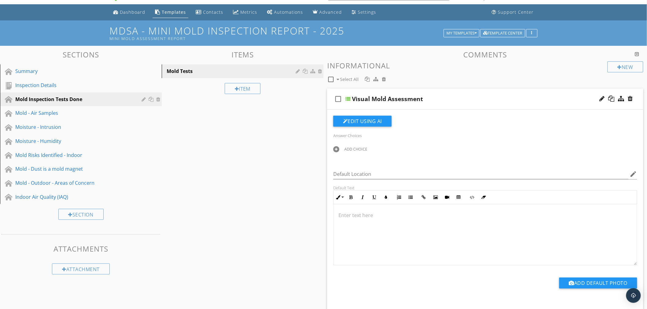
click at [353, 148] on div "ADD CHOICE" at bounding box center [355, 149] width 23 height 5
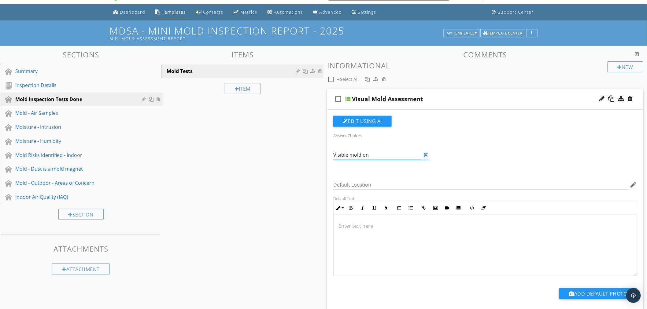
drag, startPoint x: 369, startPoint y: 155, endPoint x: 304, endPoint y: 154, distance: 65.1
click at [304, 154] on div "Sections Summary Inspection Details Mold Inspection Tests Done Mold - Air Sampl…" at bounding box center [323, 257] width 647 height 423
click at [375, 153] on input "Visible mold on" at bounding box center [377, 155] width 88 height 10
type input "Visible mold on bathroom ceiling"
click at [426, 155] on icon at bounding box center [426, 155] width 4 height 5
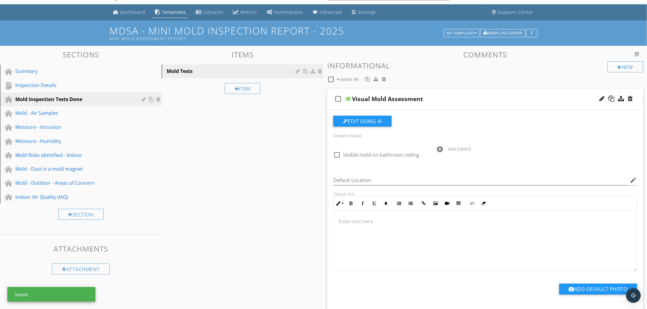
click at [442, 149] on div at bounding box center [440, 149] width 6 height 6
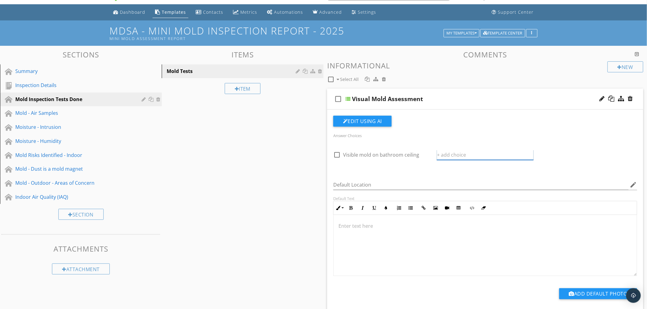
paste input "Visible mold on"
type input "Visible mold on ceiling"
click at [529, 156] on icon at bounding box center [530, 155] width 4 height 5
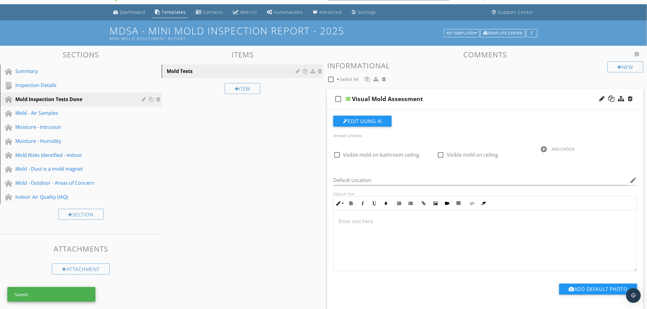
click at [544, 148] on div at bounding box center [544, 149] width 6 height 6
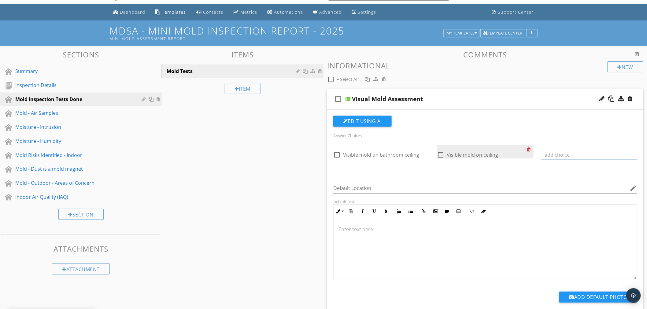
paste input "Visible mold on"
click at [633, 156] on icon at bounding box center [633, 155] width 4 height 5
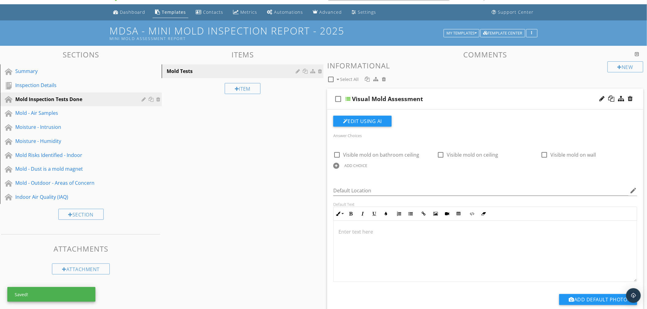
click at [359, 166] on div "ADD CHOICE" at bounding box center [355, 165] width 23 height 5
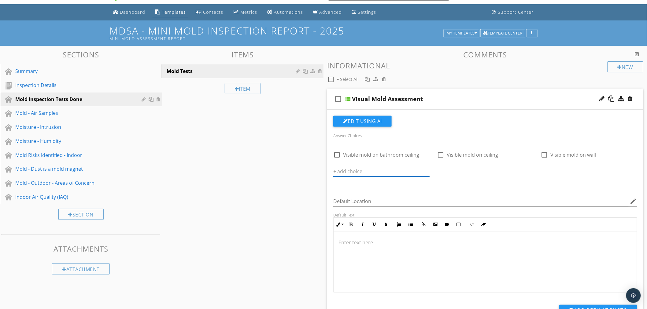
paste input "Visible mold on"
type input "Visible mold on extractor fan"
click at [427, 171] on icon at bounding box center [426, 171] width 4 height 5
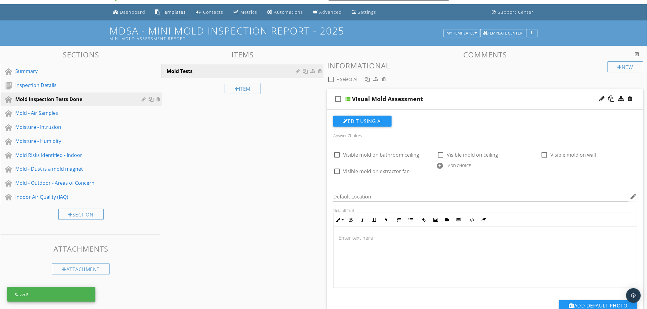
click at [440, 164] on div at bounding box center [440, 166] width 6 height 6
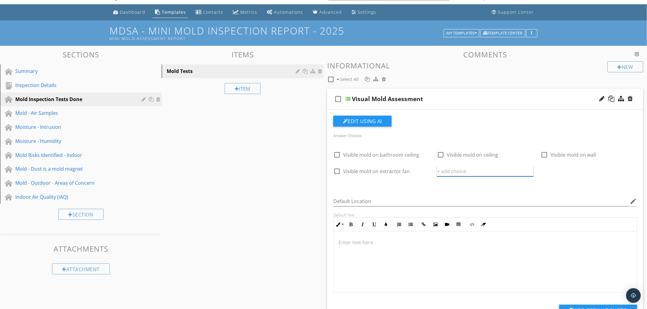
paste input "Visible mold on"
type input "Visible mold on grout"
click at [530, 171] on icon at bounding box center [530, 171] width 4 height 5
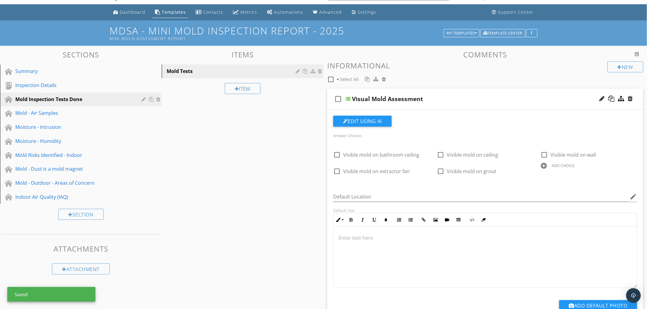
click at [543, 165] on div at bounding box center [544, 166] width 6 height 6
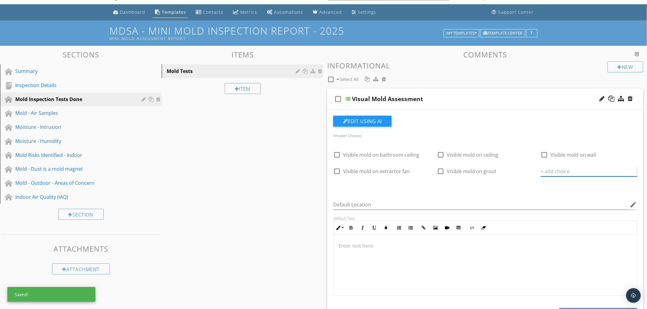
paste input "Visible mold on"
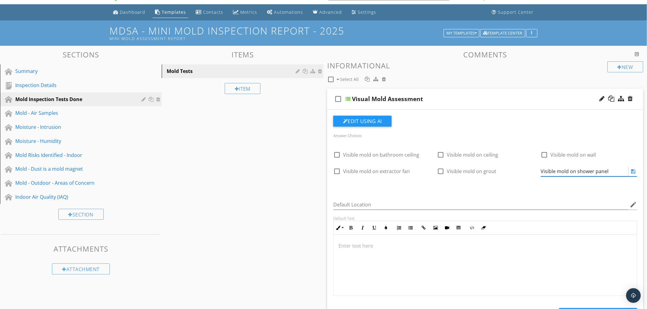
type input "Visible mold on shower panel"
click at [633, 171] on icon at bounding box center [633, 171] width 4 height 5
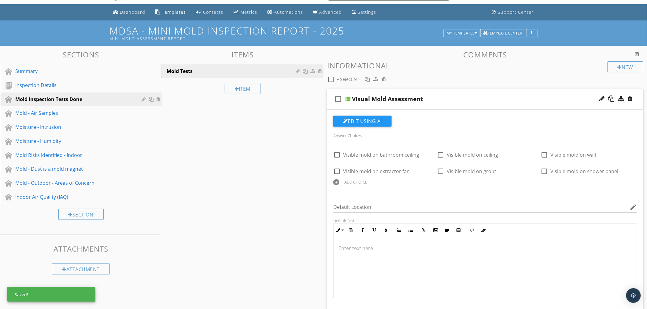
click at [349, 181] on div "ADD CHOICE" at bounding box center [355, 182] width 23 height 5
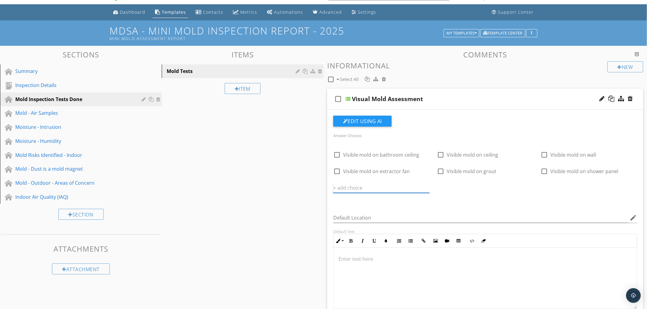
paste input "Visible mold on"
drag, startPoint x: 426, startPoint y: 187, endPoint x: 436, endPoint y: 186, distance: 9.5
click at [427, 187] on icon at bounding box center [426, 188] width 4 height 5
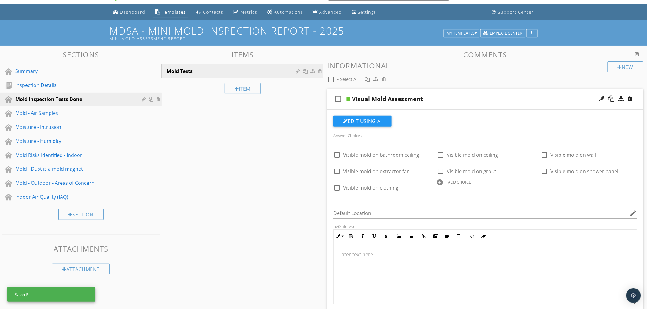
click at [450, 182] on div "ADD CHOICE" at bounding box center [459, 182] width 23 height 5
paste input "Visible mold on"
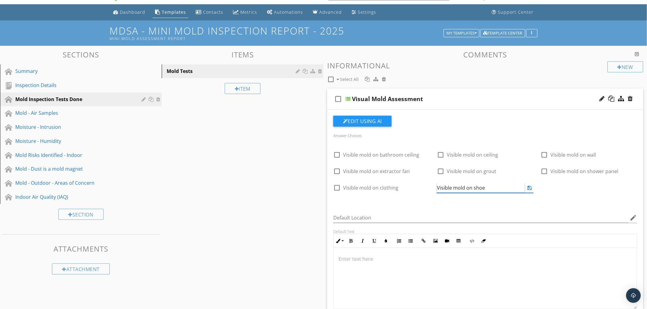
type input "Visible mold on shoes"
click at [530, 186] on icon at bounding box center [530, 188] width 4 height 5
click at [563, 182] on div "ADD CHOICE" at bounding box center [563, 182] width 23 height 5
paste input "Visible mold on"
type input "Visible mold on bags"
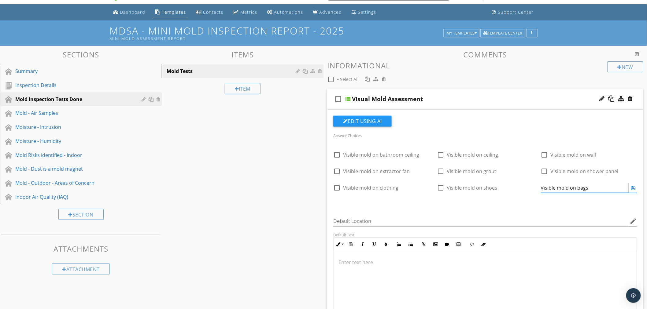
click at [633, 188] on icon at bounding box center [633, 188] width 4 height 5
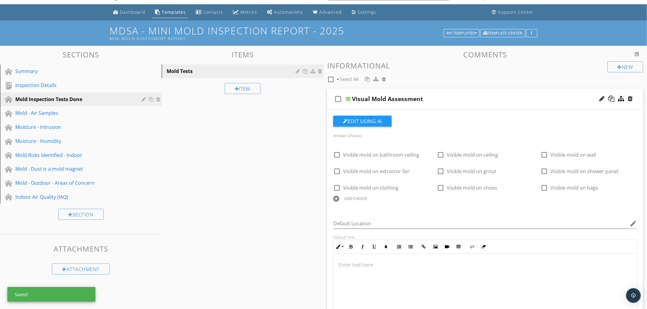
click at [496, 101] on div "Visual Mold Assessment" at bounding box center [466, 98] width 228 height 7
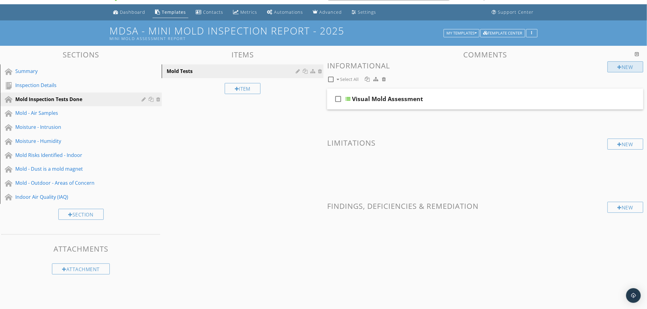
click at [621, 68] on div "New" at bounding box center [625, 66] width 36 height 11
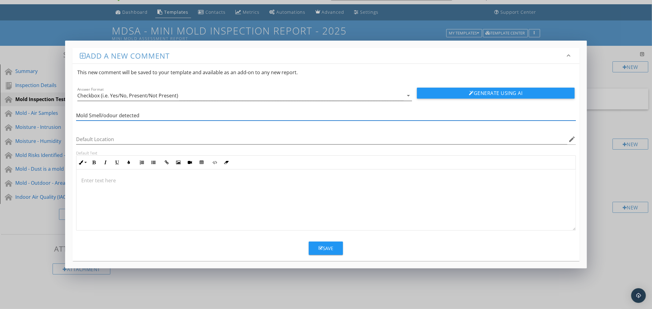
type input "Mold Smell/odour detected"
click at [114, 98] on div "Checkbox (i.e. Yes/No, Present/Not Present)" at bounding box center [127, 96] width 101 height 6
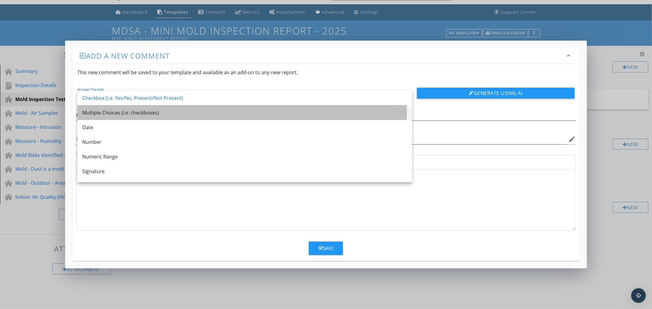
click at [110, 112] on div "Multiple Choices (i.e. checkboxes)" at bounding box center [244, 112] width 325 height 7
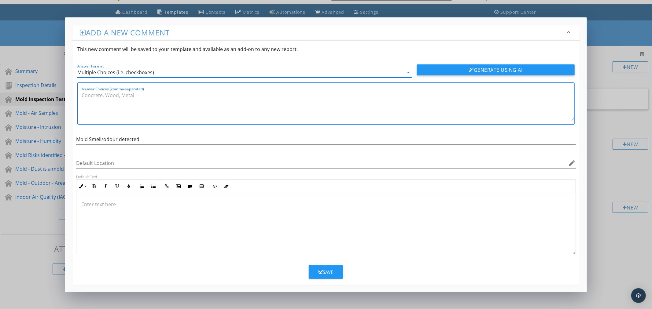
click at [92, 97] on textarea "Answer Choices (comma-separated)" at bounding box center [328, 105] width 492 height 31
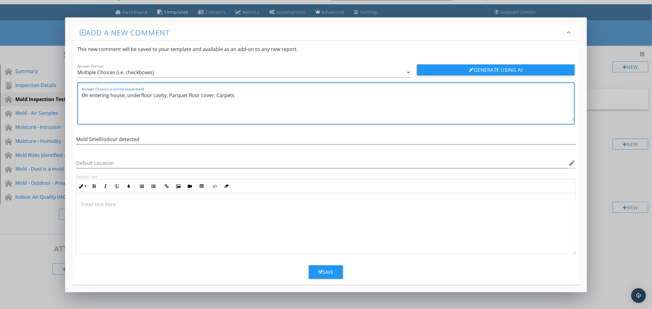
click at [130, 95] on textarea "On entering house, underfloor cavity, Parquet floor cover, Carpets" at bounding box center [328, 105] width 492 height 31
click at [234, 95] on textarea "On entering house, Underfloor cavity, Parquet floor cover, Carpets" at bounding box center [328, 105] width 492 height 31
type textarea "On entering house, Underfloor cavity, Parquet floor cover, Carpets, Cupboards, …"
click at [326, 273] on div "Save" at bounding box center [326, 272] width 15 height 7
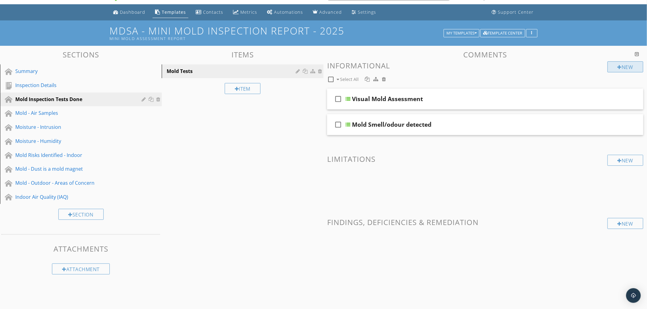
click at [634, 68] on div "New" at bounding box center [625, 66] width 36 height 11
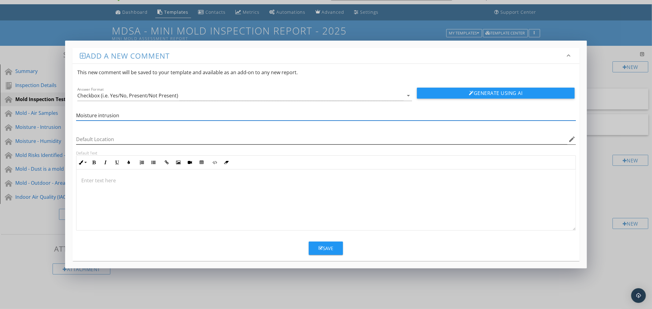
type input "Moisture Intrusion Findings"
click at [107, 96] on div "Checkbox (i.e. Yes/No, Present/Not Present)" at bounding box center [127, 96] width 101 height 6
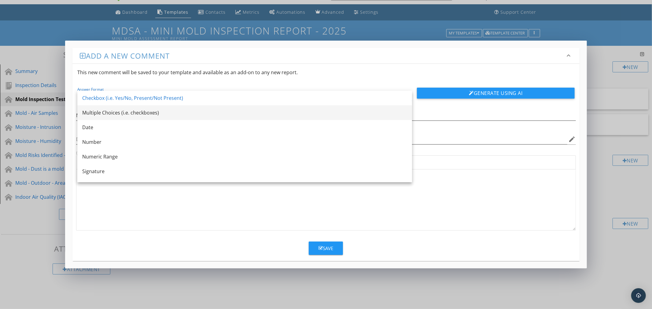
click at [103, 111] on div "Multiple Choices (i.e. checkboxes)" at bounding box center [244, 112] width 325 height 7
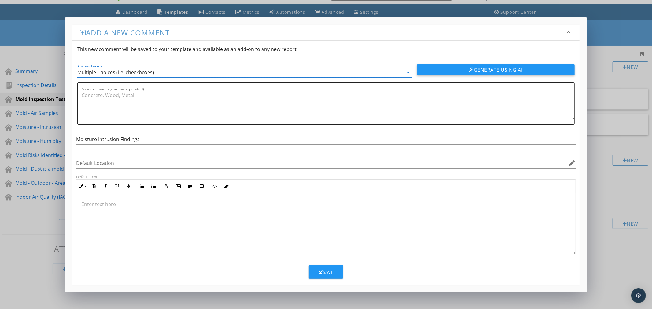
click at [89, 96] on textarea "Answer Choices (comma-separated)" at bounding box center [328, 105] width 492 height 31
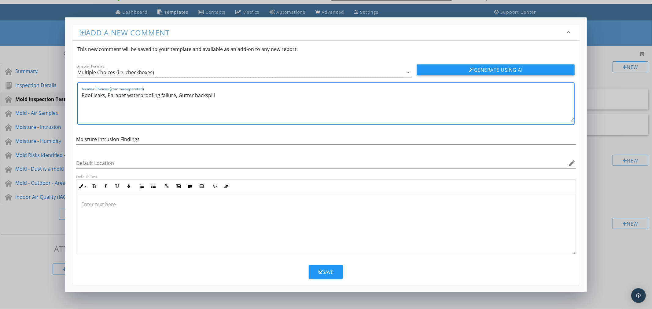
click at [205, 93] on textarea "Roof leaks, Parapet waterproofing failure, Gutter backspill" at bounding box center [328, 105] width 492 height 31
click at [194, 94] on textarea "Roof leaks, Parapet waterproofing failure, Gutter back spill" at bounding box center [328, 105] width 492 height 31
click at [241, 94] on textarea "Roof leaks, Parapet waterproofing failure, Gutter rain water back spill" at bounding box center [328, 105] width 492 height 31
click at [489, 93] on textarea "Roof leaks, Parapet waterproofing failure, Gutter rain water back spill, Latera…" at bounding box center [328, 105] width 492 height 31
click at [506, 94] on textarea "Roof leaks, Parapet waterproofing failure, Gutter rain water back spill, Latera…" at bounding box center [328, 105] width 492 height 31
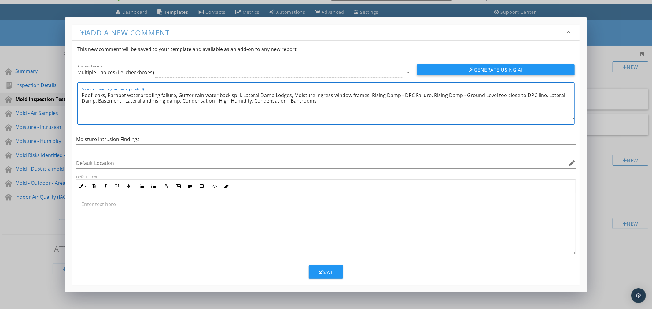
click at [297, 101] on textarea "Roof leaks, Parapet waterproofing failure, Gutter rain water back spill, Latera…" at bounding box center [328, 105] width 492 height 31
click at [315, 99] on textarea "Roof leaks, Parapet waterproofing failure, Gutter rain water back spill, Latera…" at bounding box center [328, 105] width 492 height 31
click at [481, 95] on textarea "Roof leaks, Parapet waterproofing failure, Gutter rain water back spill, Latera…" at bounding box center [328, 105] width 492 height 31
click at [95, 100] on textarea "Roof leaks, Parapet waterproofing failure, Gutter rain water back spill, Latera…" at bounding box center [328, 105] width 492 height 31
click at [112, 99] on textarea "Roof leaks, Parapet waterproofing failure, Gutter rain water back spill, Latera…" at bounding box center [328, 105] width 492 height 31
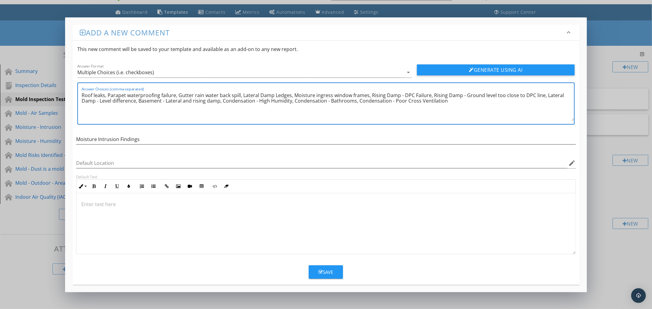
click at [430, 94] on textarea "Roof leaks, Parapet waterproofing failure, Gutter rain water back spill, Latera…" at bounding box center [328, 105] width 492 height 31
type textarea "Roof leaks, Parapet waterproofing failure, Gutter rain water back spill, Latera…"
click at [88, 203] on p at bounding box center [325, 204] width 489 height 7
click at [325, 270] on div "Save" at bounding box center [326, 272] width 15 height 7
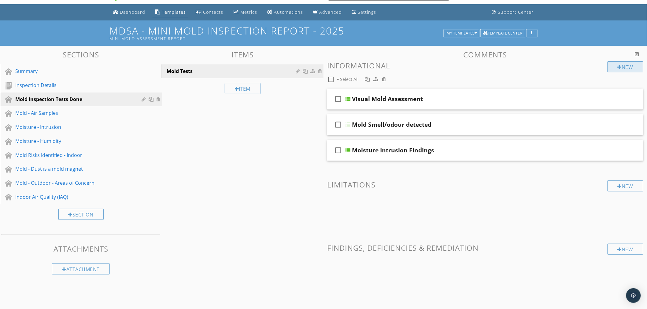
click at [622, 67] on div "New" at bounding box center [625, 66] width 36 height 11
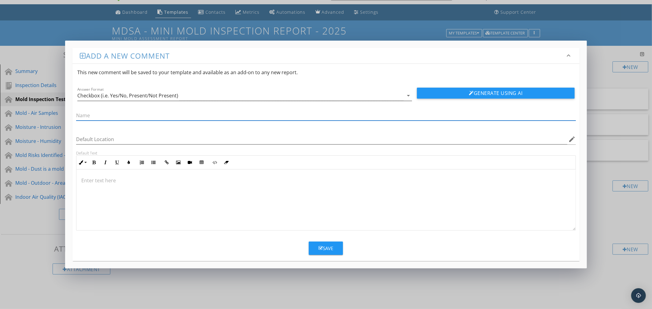
click at [90, 97] on div "Checkbox (i.e. Yes/No, Present/Not Present)" at bounding box center [127, 96] width 101 height 6
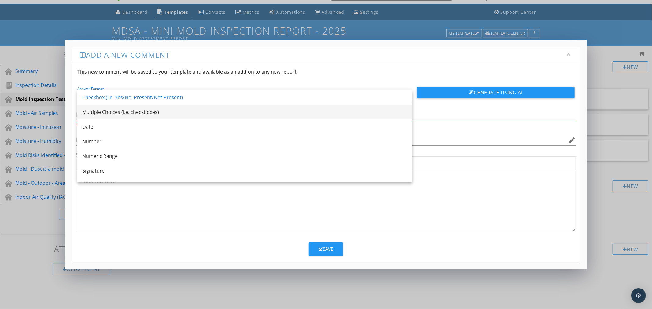
click at [94, 111] on div "Multiple Choices (i.e. checkboxes)" at bounding box center [244, 112] width 325 height 7
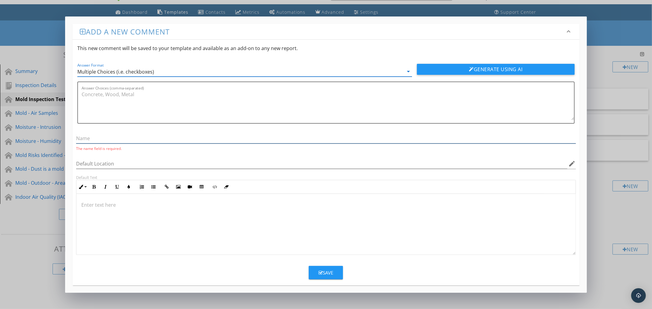
click at [86, 138] on input "text" at bounding box center [325, 139] width 499 height 10
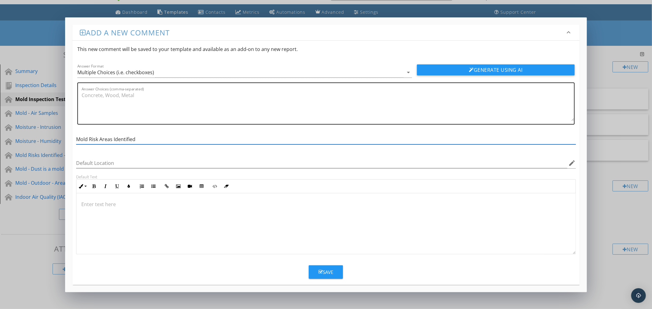
type input "Mold Risk Areas Identified"
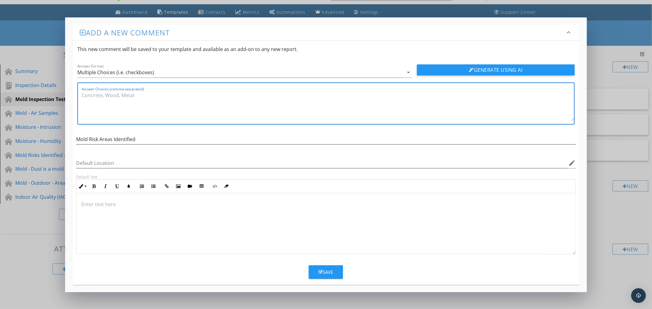
click at [98, 95] on textarea "Answer Choices (comma-separated)" at bounding box center [328, 105] width 492 height 31
drag, startPoint x: 252, startPoint y: 94, endPoint x: 354, endPoint y: 97, distance: 101.2
click at [354, 97] on textarea "Roof Cavity, Bio Film on Ceilings and walls - food for mold, Dust = mold risk, …" at bounding box center [328, 105] width 492 height 31
click at [396, 89] on div "Answer Choices (comma-separated) Roof Cavity, Bio Film on Ceilings and walls - …" at bounding box center [328, 103] width 492 height 41
click at [371, 95] on textarea "Roof Cavity, Bio Film on Ceilings and walls - food for mold, Dust = mold risk, …" at bounding box center [328, 105] width 492 height 31
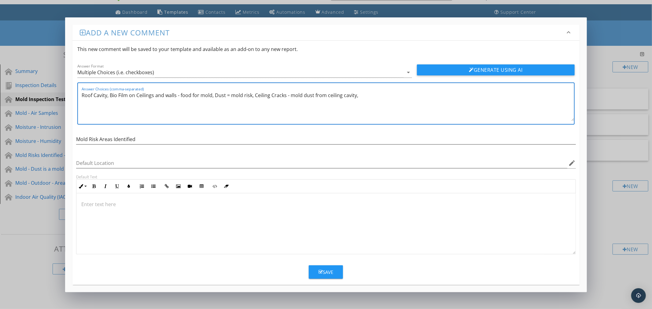
drag, startPoint x: 359, startPoint y: 94, endPoint x: 255, endPoint y: 94, distance: 104.2
click at [255, 94] on textarea "Roof Cavity, Bio Film on Ceilings and walls - food for mold, Dust = mold risk, …" at bounding box center [328, 105] width 492 height 31
click at [364, 97] on textarea "Roof Cavity, Bio Film on Ceilings and walls - food for mold, Dust = mold risk, …" at bounding box center [328, 105] width 492 height 31
paste textarea "Ceiling Cracks - mold dust from ceiling cavity,"
drag, startPoint x: 357, startPoint y: 95, endPoint x: 373, endPoint y: 96, distance: 15.9
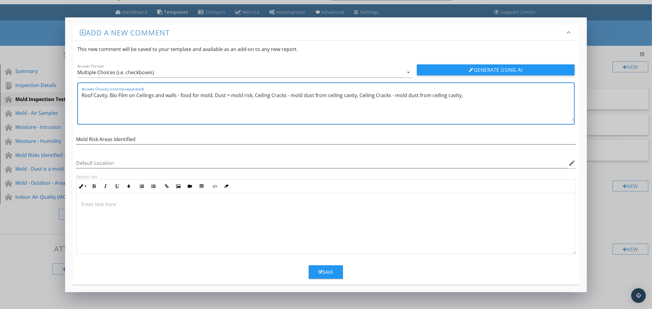
click at [373, 96] on textarea "Roof Cavity, Bio Film on Ceilings and walls - food for mold, Dust = mold risk, …" at bounding box center [328, 105] width 492 height 31
click at [466, 94] on textarea "Roof Cavity, Bio Film on Ceilings and walls - food for mold, Dust = mold risk, …" at bounding box center [328, 105] width 492 height 31
click at [520, 94] on textarea "Roof Cavity, Bio Film on Ceilings and walls - food for mold, Dust = mold risk, …" at bounding box center [328, 105] width 492 height 31
click at [124, 99] on textarea "Roof Cavity, Bio Film on Ceilings and walls - food for mold, Dust = mold risk, …" at bounding box center [328, 105] width 492 height 31
drag, startPoint x: 518, startPoint y: 95, endPoint x: 390, endPoint y: 117, distance: 129.9
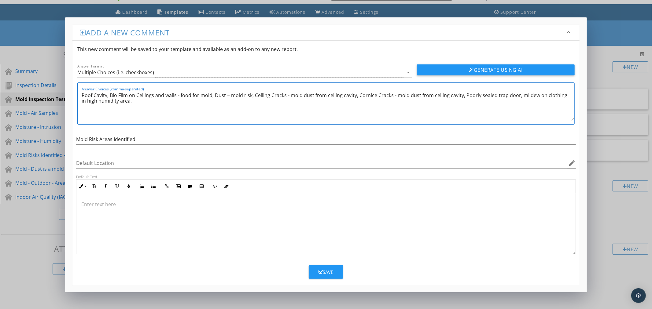
click at [390, 117] on textarea "Roof Cavity, Bio Film on Ceilings and walls - food for mold, Dust = mold risk, …" at bounding box center [328, 105] width 492 height 31
click at [139, 101] on textarea "Roof Cavity, Bio Film on Ceilings and walls - food for mold, Dust = mold risk, …" at bounding box center [328, 105] width 492 height 31
paste textarea "mildew on clothing in high humidity area,"
drag, startPoint x: 153, startPoint y: 101, endPoint x: 169, endPoint y: 101, distance: 16.2
click at [169, 101] on textarea "Roof Cavity, Bio Film on Ceilings and walls - food for mold, Dust = mold risk, …" at bounding box center [328, 105] width 492 height 31
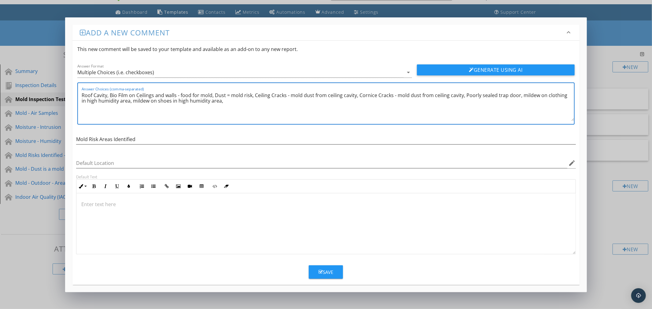
click at [221, 102] on textarea "Roof Cavity, Bio Film on Ceilings and walls - food for mold, Dust = mold risk, …" at bounding box center [328, 105] width 492 height 31
paste textarea "mildew on clothing in high humidity area,"
drag, startPoint x: 232, startPoint y: 100, endPoint x: 218, endPoint y: 100, distance: 13.5
click at [218, 100] on textarea "Roof Cavity, Bio Film on Ceilings and walls - food for mold, Dust = mold risk, …" at bounding box center [328, 105] width 492 height 31
drag, startPoint x: 230, startPoint y: 100, endPoint x: 254, endPoint y: 100, distance: 24.1
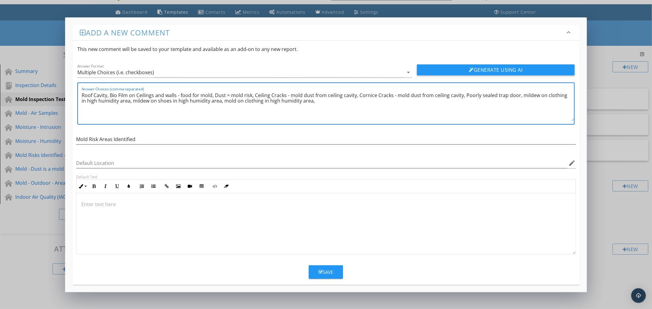
click at [254, 100] on textarea "Roof Cavity, Bio Film on Ceilings and walls - food for mold, Dust = mold risk, …" at bounding box center [328, 105] width 492 height 31
drag, startPoint x: 346, startPoint y: 100, endPoint x: 378, endPoint y: 98, distance: 32.2
click at [348, 100] on textarea "Roof Cavity, Bio Film on Ceilings and walls - food for mold, Dust = mold risk, …" at bounding box center [328, 105] width 492 height 31
type textarea "Roof Cavity, Bio Film on Ceilings and walls - food for mold, Dust = mold risk, …"
click at [324, 273] on div "Save" at bounding box center [326, 272] width 15 height 7
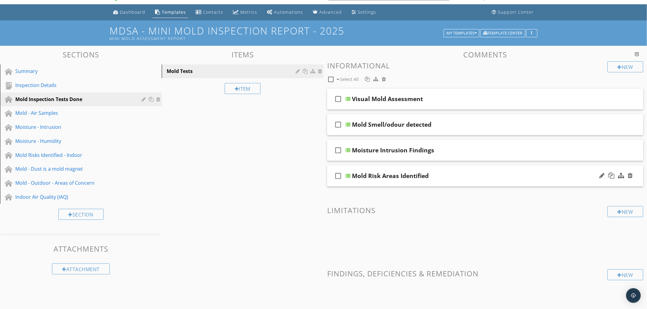
click at [460, 178] on div "Mold Risk Areas Identified" at bounding box center [466, 175] width 228 height 7
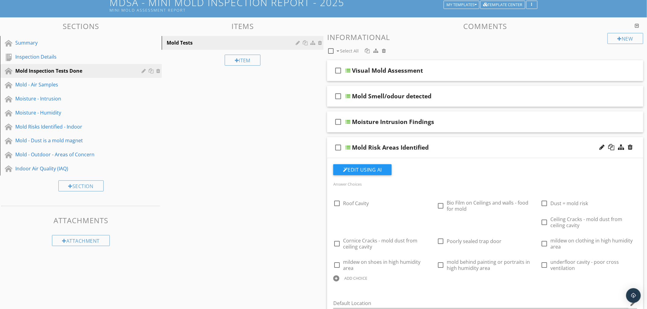
scroll to position [151, 0]
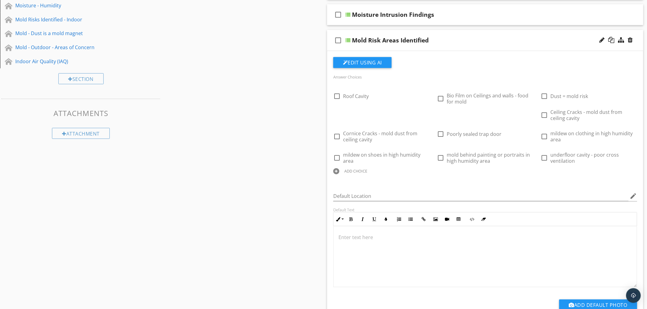
click at [353, 170] on div "ADD CHOICE" at bounding box center [355, 171] width 23 height 5
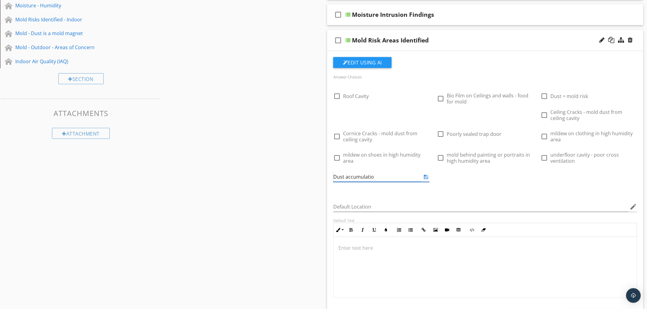
type input "Dust accumulation"
click at [425, 176] on icon at bounding box center [426, 177] width 4 height 5
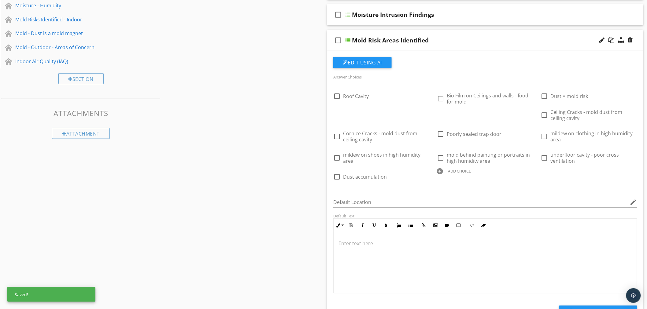
click at [457, 168] on div "ADD CHOICE" at bounding box center [485, 170] width 96 height 7
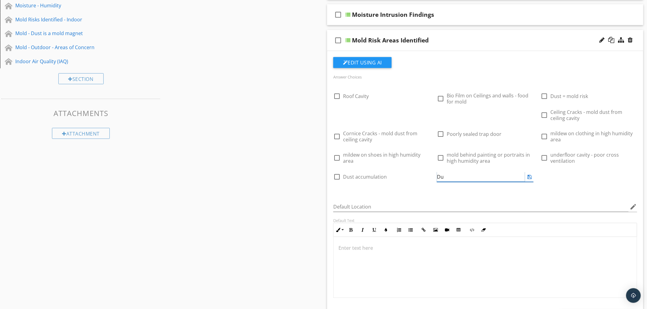
type input "D"
type input "Clutter = Dust = Mold growth"
click at [529, 177] on icon at bounding box center [530, 177] width 4 height 5
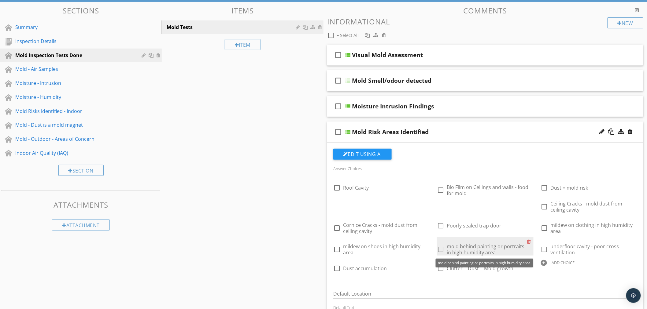
scroll to position [49, 0]
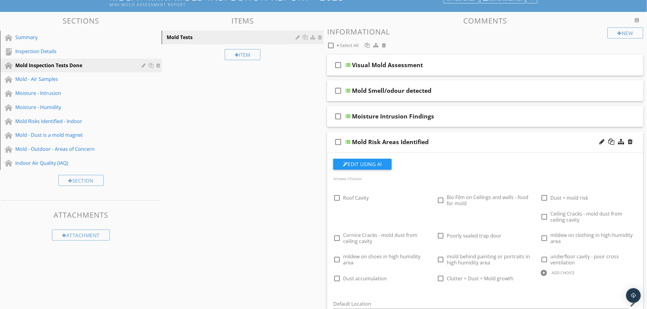
click at [476, 143] on div "Mold Risk Areas Identified" at bounding box center [466, 141] width 228 height 7
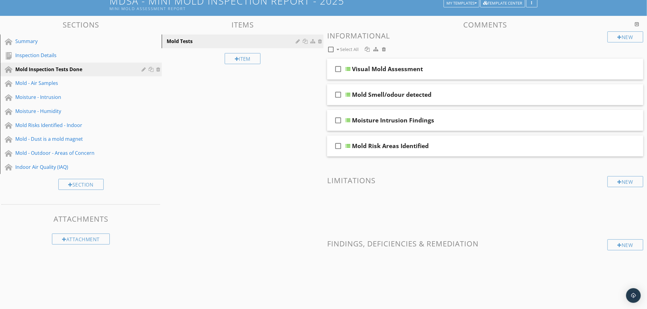
scroll to position [45, 0]
click at [621, 35] on div "New" at bounding box center [625, 37] width 36 height 11
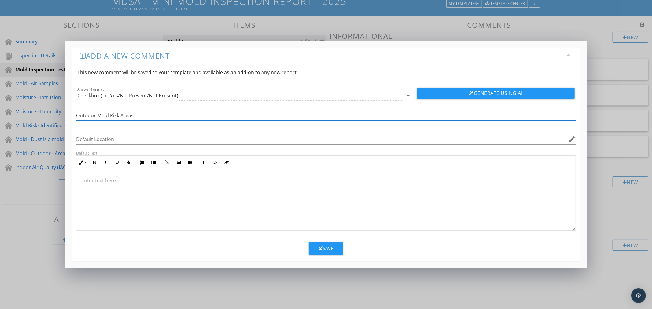
type input "Outdoor Mold Risk Areas"
click at [92, 98] on div "Checkbox (i.e. Yes/No, Present/Not Present)" at bounding box center [127, 96] width 101 height 6
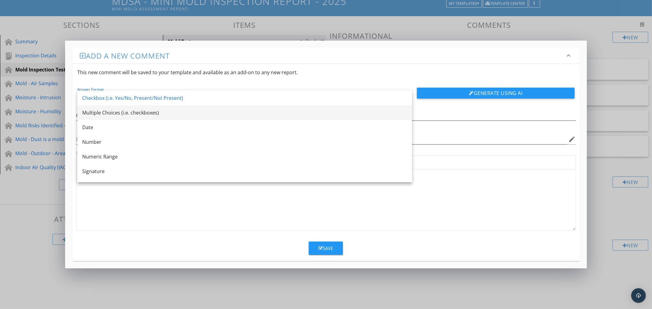
click at [101, 110] on div "Multiple Choices (i.e. checkboxes)" at bounding box center [244, 112] width 325 height 7
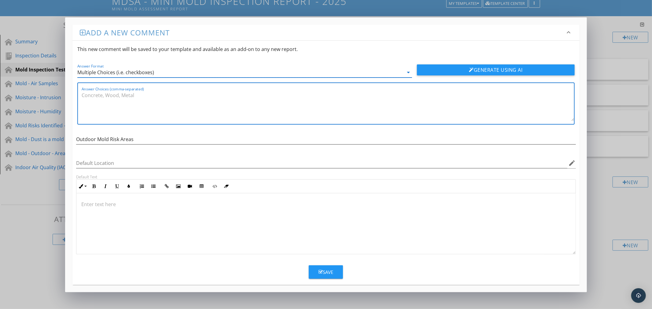
click at [87, 94] on textarea "Answer Choices (comma-separated)" at bounding box center [328, 105] width 492 height 31
drag, startPoint x: 130, startPoint y: 95, endPoint x: 123, endPoint y: 94, distance: 6.4
click at [123, 94] on textarea "Roof cover issues, IBR roof plate lifting" at bounding box center [328, 105] width 492 height 31
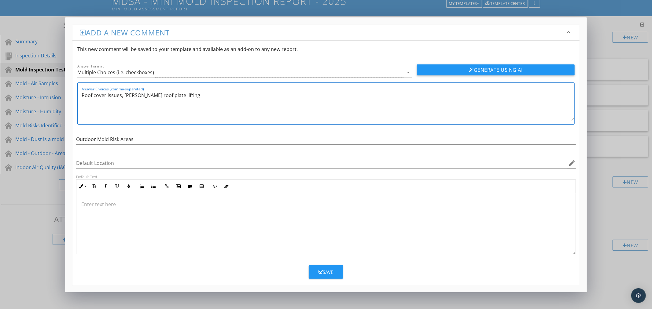
click at [170, 94] on textarea "Roof cover issues, Zink roof plate lifting" at bounding box center [328, 105] width 492 height 31
click at [179, 95] on textarea "Roof cover issues, Zink roof plate lifting, Valey" at bounding box center [328, 105] width 492 height 31
click at [192, 96] on textarea "Roof cover issues, Zink roof plate lifting, Valley" at bounding box center [328, 105] width 492 height 31
drag, startPoint x: 264, startPoint y: 95, endPoint x: 311, endPoint y: 97, distance: 46.8
click at [311, 97] on textarea "Roof cover issues, Zink roof plate lifting, Valley waterproofing failure, Roof …" at bounding box center [328, 105] width 492 height 31
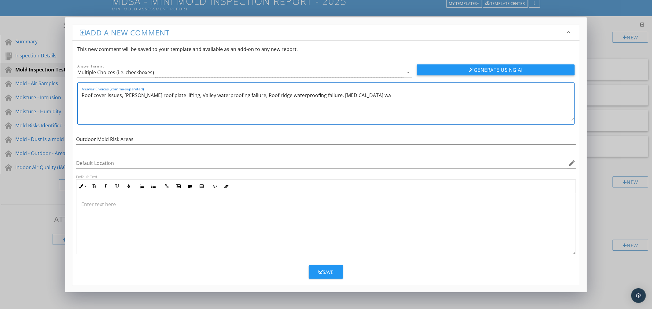
drag, startPoint x: 314, startPoint y: 96, endPoint x: 264, endPoint y: 95, distance: 49.2
click at [264, 95] on textarea "Roof cover issues, Zink roof plate lifting, Valley waterproofing failure, Roof …" at bounding box center [328, 105] width 492 height 31
drag, startPoint x: 350, startPoint y: 95, endPoint x: 335, endPoint y: 94, distance: 15.3
click at [335, 94] on textarea "Roof cover issues, Zink roof plate lifting, Valley waterproofing failure, Roof …" at bounding box center [328, 105] width 492 height 31
paste textarea "terproofing failure,"
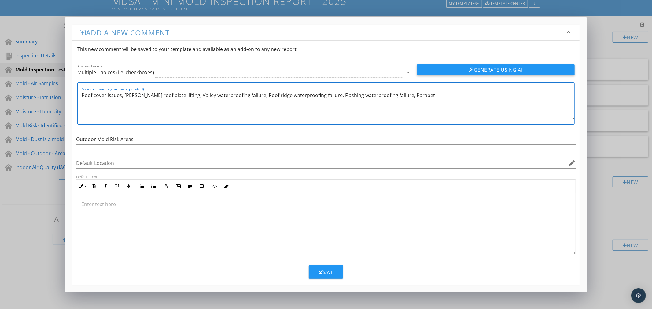
paste textarea "waterproofing failure,"
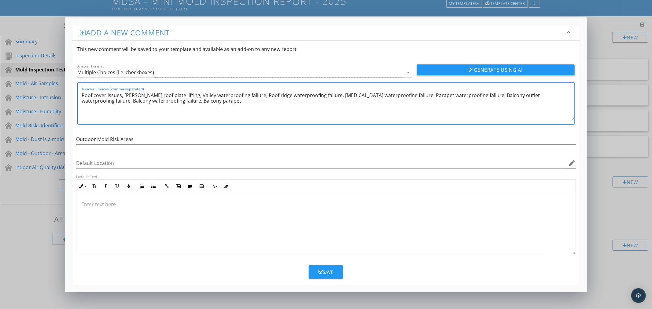
paste textarea "waterproofing failure,"
click at [238, 102] on textarea "Roof cover issues, Zink roof plate lifting, Valley waterproofing failure, Roof …" at bounding box center [328, 105] width 492 height 31
drag, startPoint x: 263, startPoint y: 101, endPoint x: 303, endPoint y: 98, distance: 40.1
click at [263, 101] on textarea "Roof cover issues, Zink roof plate lifting, Valley waterproofing failure, Roof …" at bounding box center [328, 105] width 492 height 31
paste textarea "waterproofing failure,"
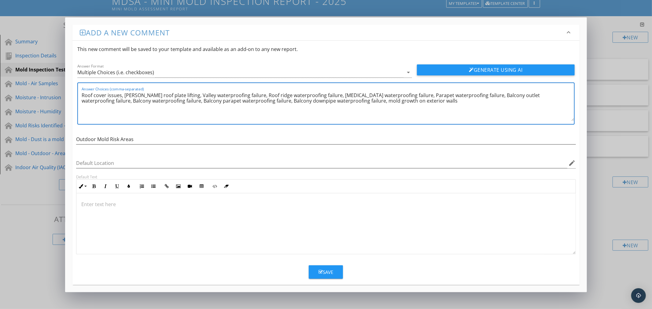
drag, startPoint x: 319, startPoint y: 100, endPoint x: 315, endPoint y: 100, distance: 3.4
click at [315, 100] on textarea "Roof cover issues, Zink roof plate lifting, Valley waterproofing failure, Roof …" at bounding box center [328, 105] width 492 height 31
click at [383, 102] on textarea "Roof cover issues, Zink roof plate lifting, Valley waterproofing failure, Roof …" at bounding box center [328, 105] width 492 height 31
drag, startPoint x: 385, startPoint y: 99, endPoint x: 316, endPoint y: 99, distance: 68.5
click at [316, 99] on textarea "Roof cover issues, Zink roof plate lifting, Valley waterproofing failure, Roof …" at bounding box center [328, 105] width 492 height 31
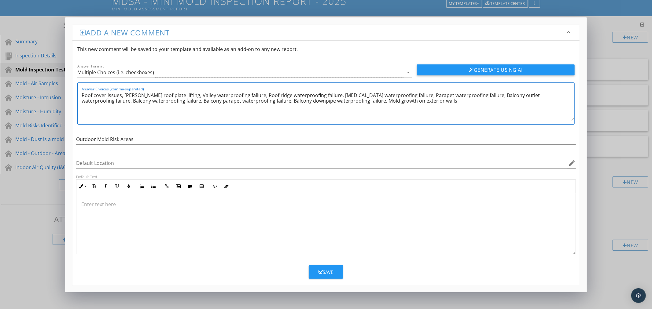
click at [342, 100] on textarea "Roof cover issues, Zink roof plate lifting, Valley waterproofing failure, Roof …" at bounding box center [328, 105] width 492 height 31
drag, startPoint x: 352, startPoint y: 99, endPoint x: 315, endPoint y: 100, distance: 36.4
click at [315, 100] on textarea "Roof cover issues, Zink roof plate lifting, Valley waterproofing failure, Roof …" at bounding box center [328, 105] width 492 height 31
paste textarea "Mold growth on"
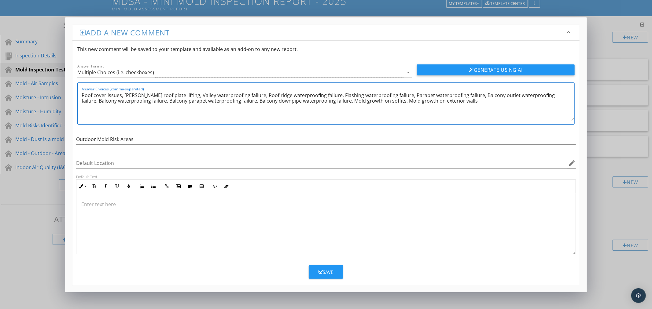
paste textarea "Mold growth on"
click at [120, 94] on textarea "Roof cover issues, Zink roof plate lifting, Valley waterproofing failure, Roof …" at bounding box center [328, 105] width 492 height 31
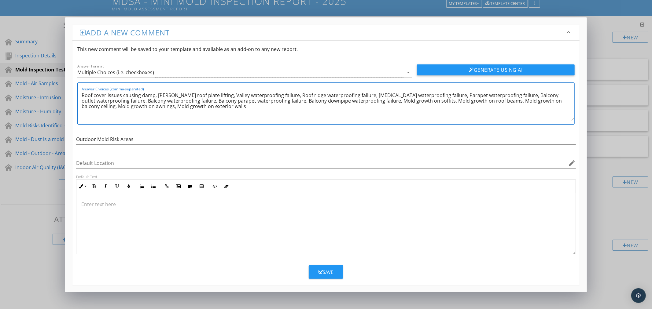
click at [204, 105] on textarea "Roof cover issues causing damp, Zink roof plate lifting, Valley waterproofing f…" at bounding box center [328, 105] width 492 height 31
paste textarea "Mold growth on"
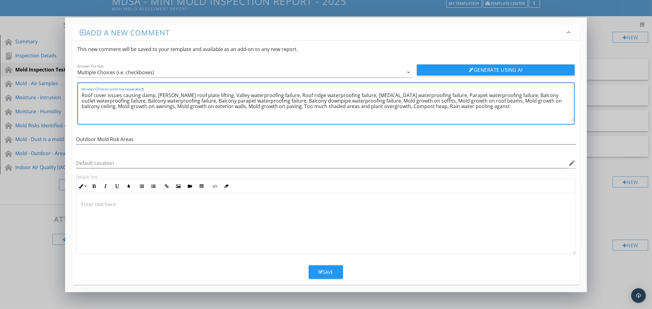
click at [448, 105] on textarea "Roof cover issues causing damp, Zink roof plate lifting, Valley waterproofing f…" at bounding box center [328, 105] width 492 height 31
click at [467, 105] on textarea "Roof cover issues causing damp, Zink roof plate lifting, Valley waterproofing f…" at bounding box center [328, 105] width 492 height 31
type textarea "Roof cover issues causing damp, Zink roof plate lifting, Valley waterproofing f…"
click at [322, 271] on icon "button" at bounding box center [321, 272] width 4 height 5
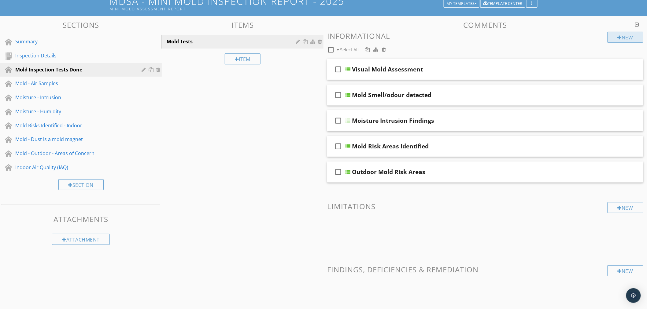
click at [621, 36] on div "New" at bounding box center [625, 37] width 36 height 11
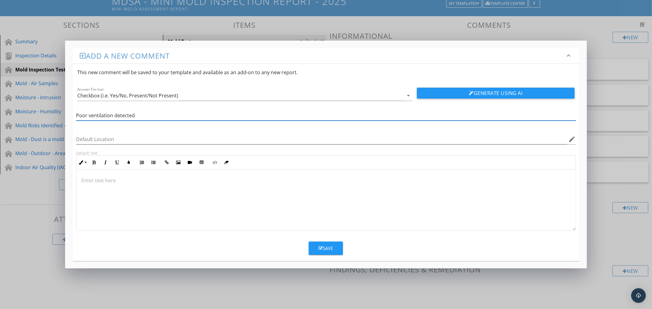
type input "Poor ventilation detected"
click at [85, 180] on p at bounding box center [325, 180] width 489 height 7
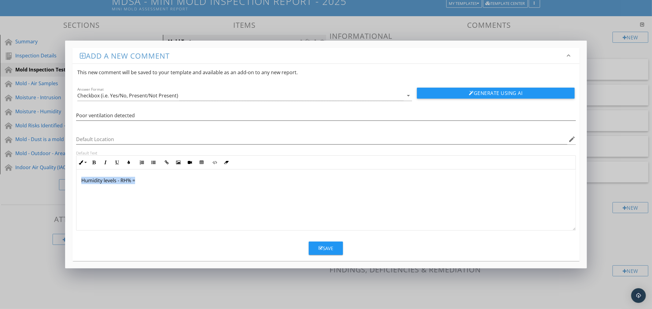
drag, startPoint x: 134, startPoint y: 179, endPoint x: 79, endPoint y: 181, distance: 56.0
click at [79, 181] on div "Humidity levels - RH% =" at bounding box center [325, 200] width 499 height 61
click at [93, 162] on icon "button" at bounding box center [94, 162] width 4 height 4
click at [136, 184] on div "Humidity levels - RH% =" at bounding box center [325, 200] width 499 height 61
click at [147, 181] on p "Humidity levels - RH% =" at bounding box center [325, 180] width 489 height 7
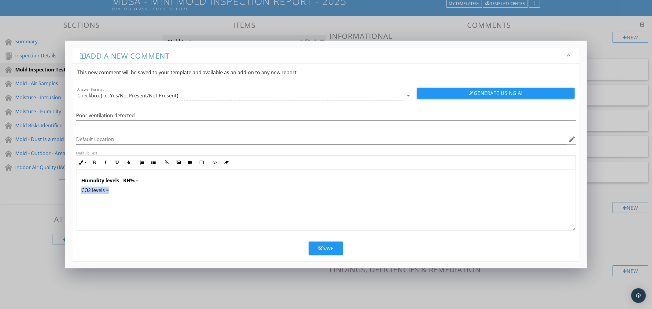
drag, startPoint x: 109, startPoint y: 190, endPoint x: 77, endPoint y: 189, distance: 31.8
click at [77, 189] on div "Humidity levels - RH% = CO2 levels =" at bounding box center [325, 200] width 499 height 61
click at [95, 160] on button "Bold" at bounding box center [94, 163] width 12 height 12
click at [114, 190] on p "CO2 levels =" at bounding box center [325, 190] width 489 height 7
click at [87, 201] on div "Humidity levels - RH% = CO2 levels =" at bounding box center [325, 200] width 499 height 61
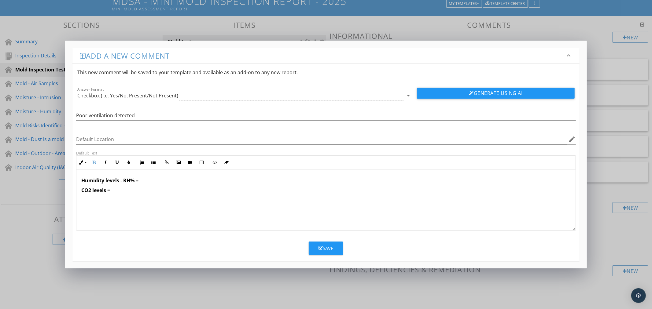
click at [115, 193] on p "CO2 levels =" at bounding box center [325, 190] width 489 height 7
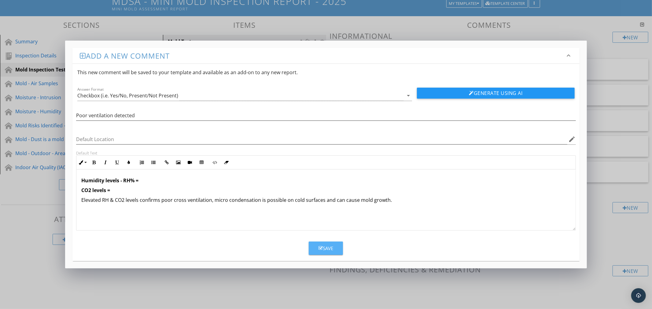
click at [326, 246] on div "Save" at bounding box center [326, 248] width 15 height 7
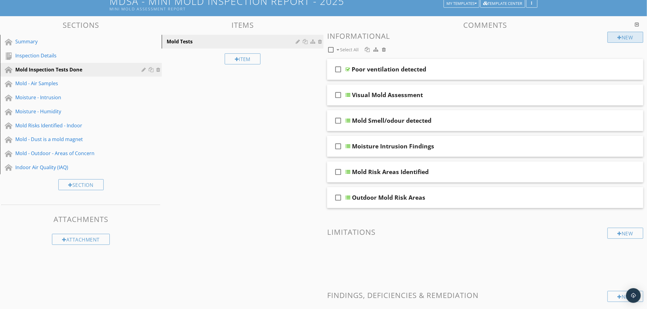
click at [632, 36] on div "New" at bounding box center [625, 37] width 36 height 11
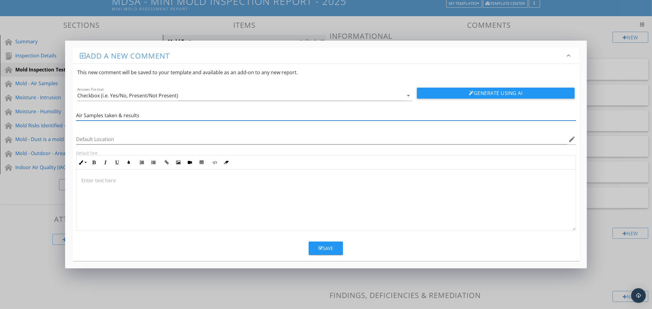
type input "Air Samples taken & results"
click at [334, 249] on button "Save" at bounding box center [326, 248] width 34 height 13
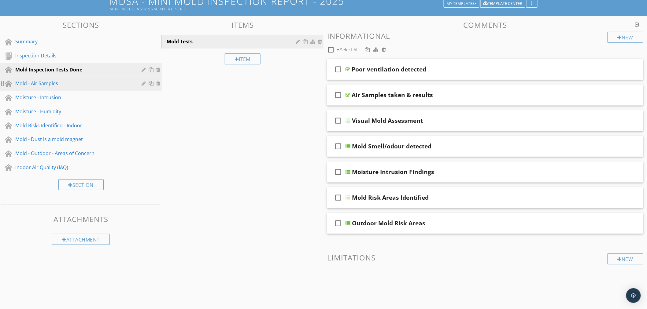
click at [35, 82] on div "Mold - Air Samples" at bounding box center [73, 83] width 117 height 7
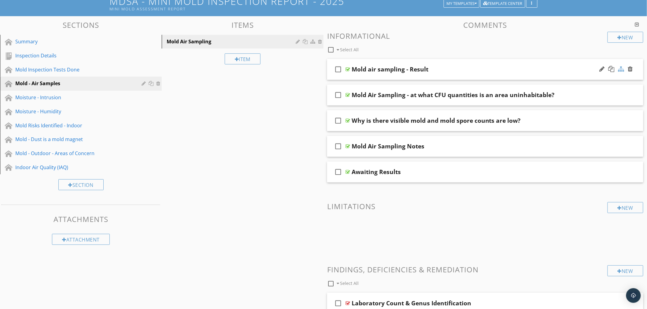
click at [621, 69] on div at bounding box center [621, 69] width 6 height 6
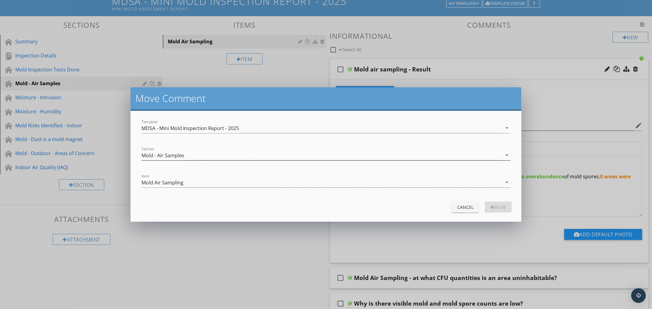
click at [216, 153] on div "Mold - Air Samples" at bounding box center [322, 155] width 361 height 10
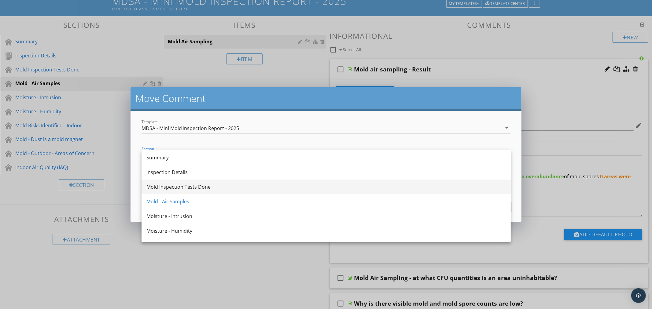
click at [206, 187] on div "Mold Inspection Tests Done" at bounding box center [325, 186] width 359 height 7
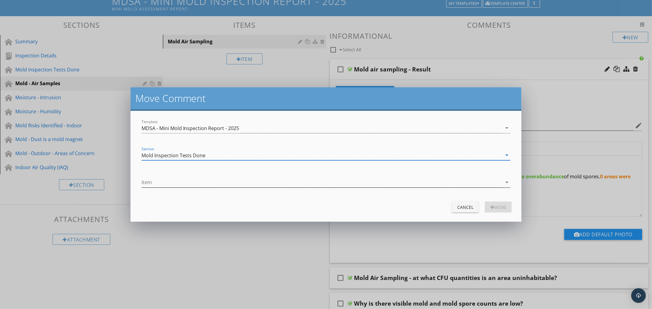
click at [210, 180] on div at bounding box center [322, 183] width 361 height 10
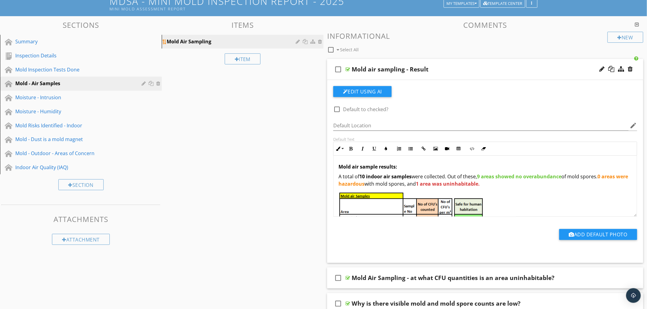
click at [216, 43] on div "Mold Air Sampling" at bounding box center [232, 41] width 131 height 7
click at [312, 41] on div at bounding box center [313, 41] width 6 height 5
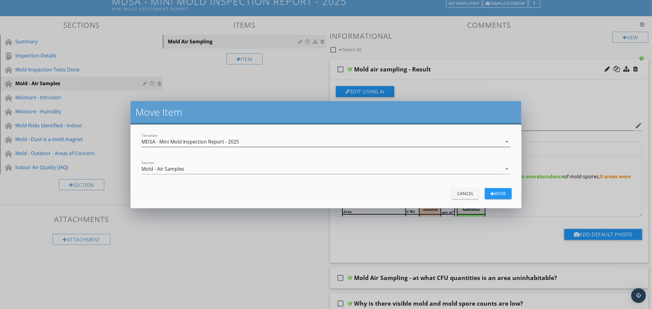
click at [300, 140] on div "MDSA - Mini Mold Inspection Report - 2025" at bounding box center [322, 142] width 361 height 10
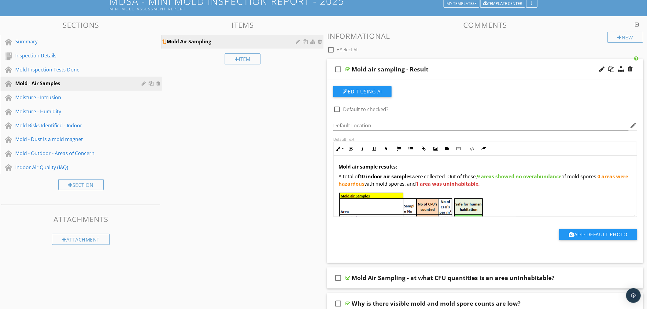
click at [312, 41] on div at bounding box center [313, 41] width 6 height 5
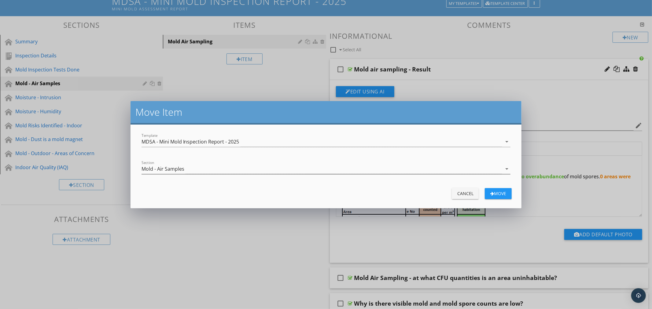
click at [231, 165] on div "Mold - Air Samples" at bounding box center [322, 169] width 361 height 10
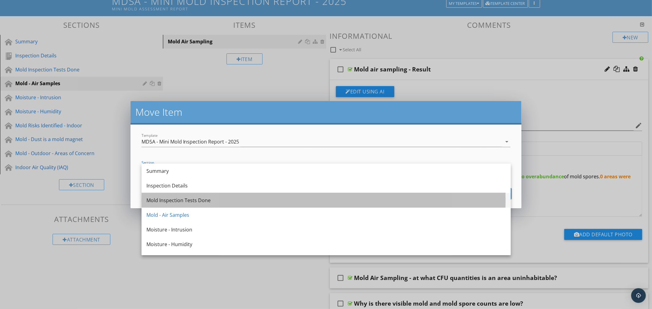
click at [211, 200] on div "Mold Inspection Tests Done" at bounding box center [325, 200] width 359 height 7
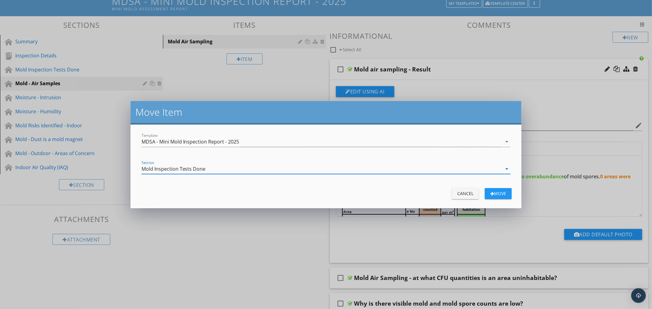
click at [505, 196] on div "Move" at bounding box center [498, 193] width 17 height 6
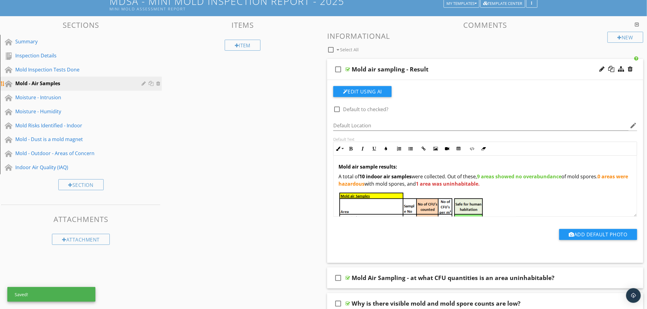
click at [158, 83] on div at bounding box center [159, 83] width 6 height 5
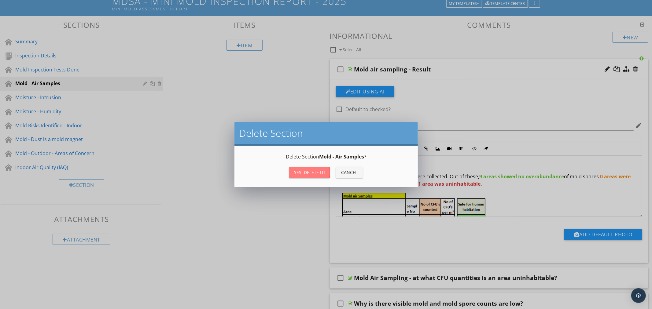
click at [314, 172] on div "Yes, Delete it!" at bounding box center [309, 172] width 31 height 6
type textarea "<p><strong>Mold air sample results:&nbsp;</strong></p><p>A total of <strong>10 …"
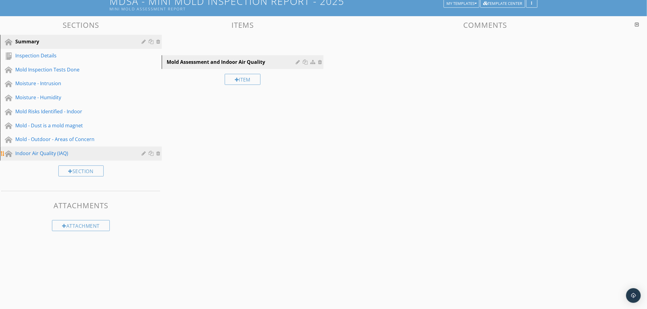
scroll to position [35, 0]
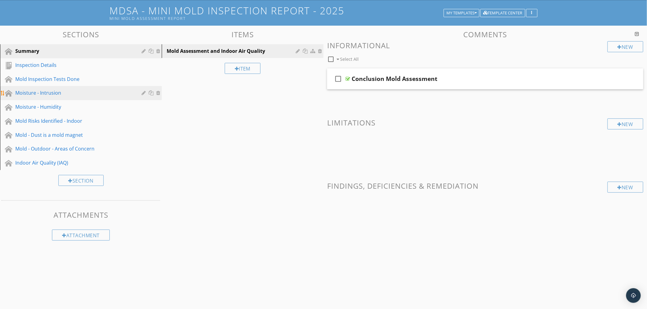
click at [48, 93] on div "Moisture - Intrusion" at bounding box center [73, 92] width 117 height 7
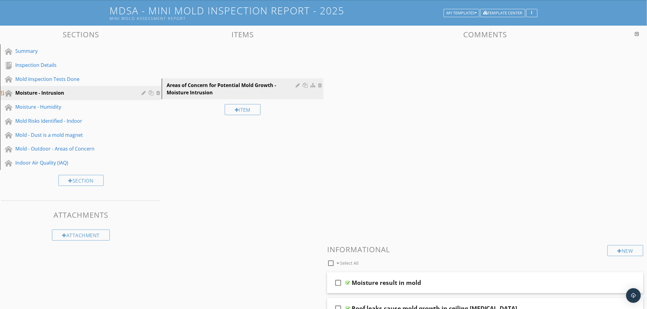
scroll to position [45, 0]
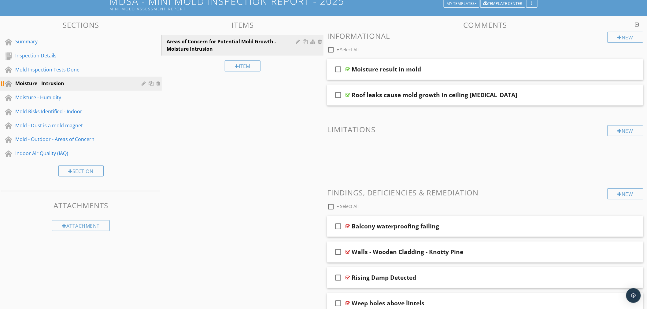
click at [50, 83] on div "Moisture - Intrusion" at bounding box center [73, 83] width 117 height 7
click at [158, 83] on div at bounding box center [159, 83] width 6 height 5
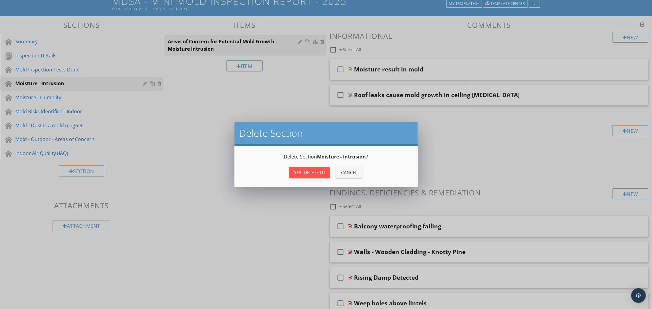
click at [303, 170] on div "Yes, Delete it!" at bounding box center [309, 172] width 31 height 6
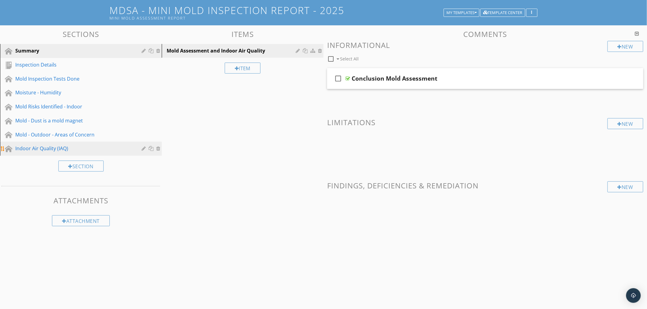
scroll to position [35, 0]
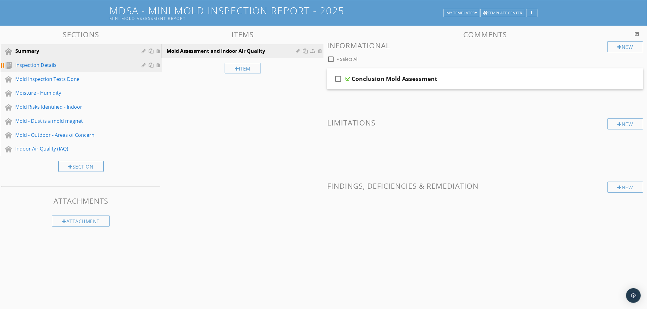
click at [38, 65] on div "Inspection Details" at bounding box center [73, 64] width 117 height 7
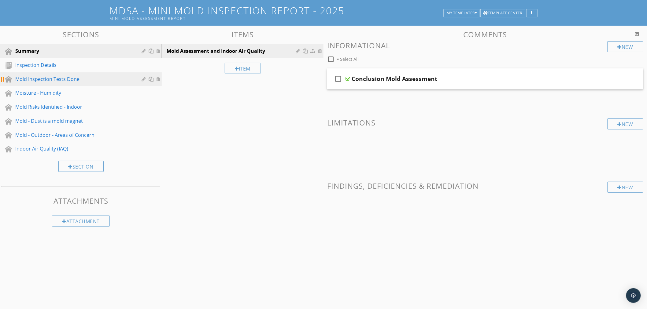
scroll to position [45, 0]
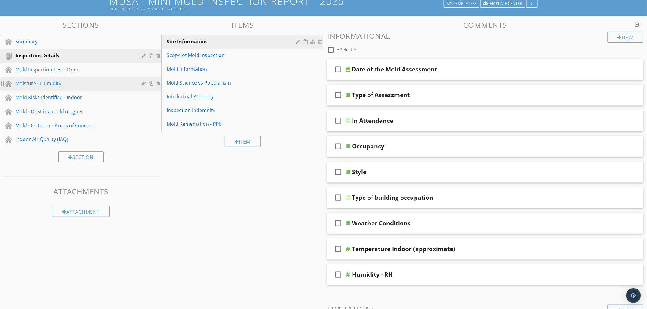
click at [35, 82] on div "Moisture - Humidity" at bounding box center [73, 83] width 117 height 7
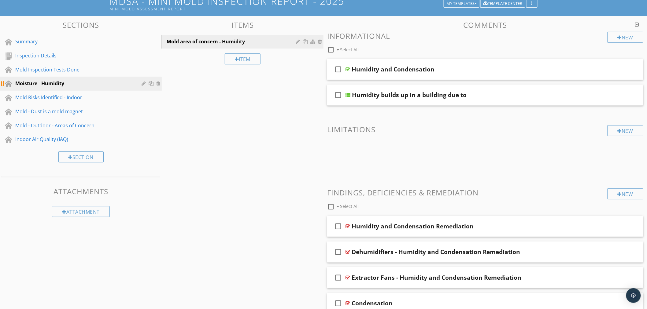
click at [158, 83] on div at bounding box center [159, 83] width 6 height 5
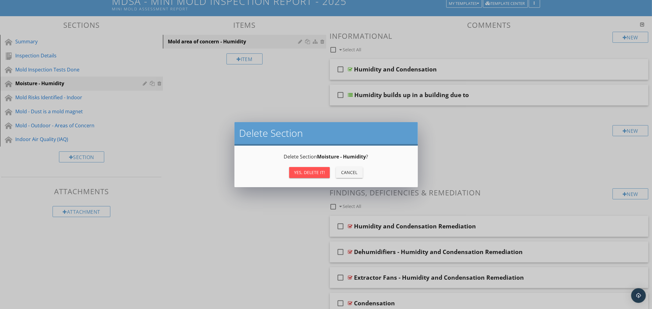
click at [311, 171] on div "Yes, Delete it!" at bounding box center [309, 172] width 31 height 6
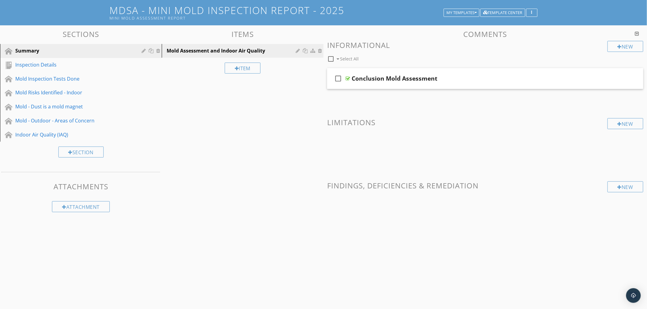
scroll to position [35, 0]
click at [157, 92] on div at bounding box center [159, 92] width 6 height 5
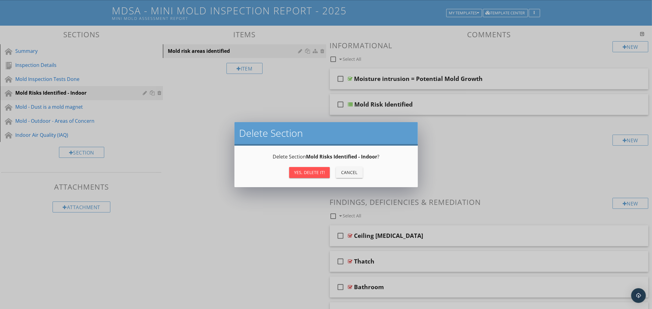
drag, startPoint x: 309, startPoint y: 172, endPoint x: 266, endPoint y: 159, distance: 45.3
click at [308, 171] on div "Yes, Delete it!" at bounding box center [309, 172] width 31 height 6
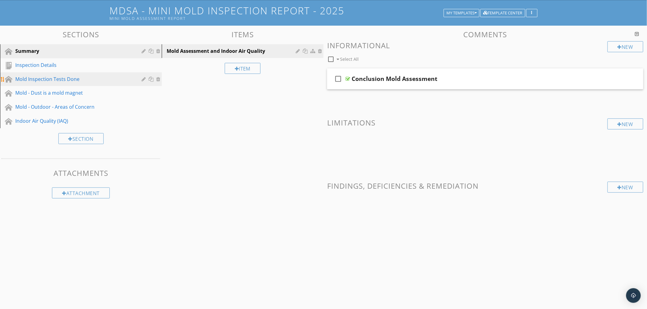
click at [45, 79] on div "Mold Inspection Tests Done" at bounding box center [73, 79] width 117 height 7
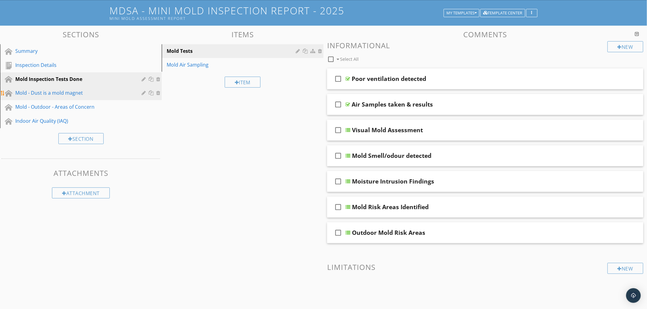
click at [51, 91] on div "Mold - Dust is a mold magnet" at bounding box center [73, 92] width 117 height 7
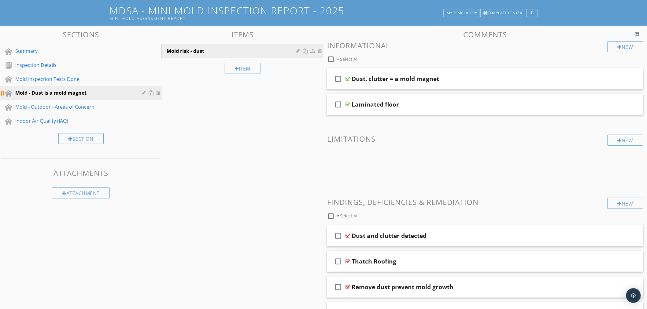
click at [157, 92] on div at bounding box center [159, 92] width 6 height 5
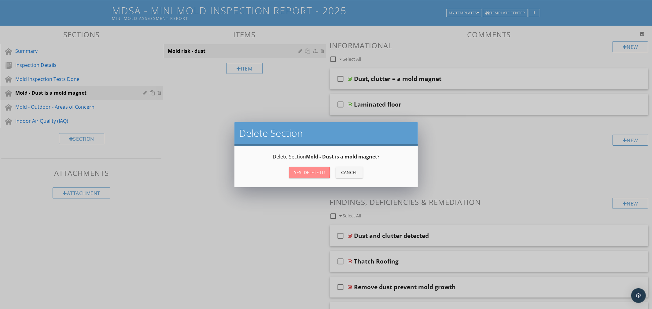
drag, startPoint x: 312, startPoint y: 171, endPoint x: 286, endPoint y: 165, distance: 26.9
click at [312, 171] on div "Yes, Delete it!" at bounding box center [309, 172] width 31 height 6
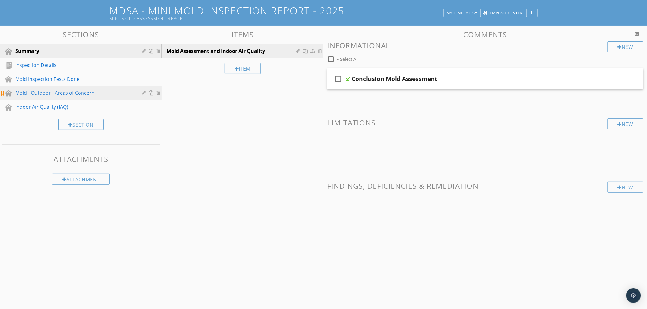
click at [55, 92] on div "Mold - Outdoor - Areas of Concern" at bounding box center [73, 92] width 117 height 7
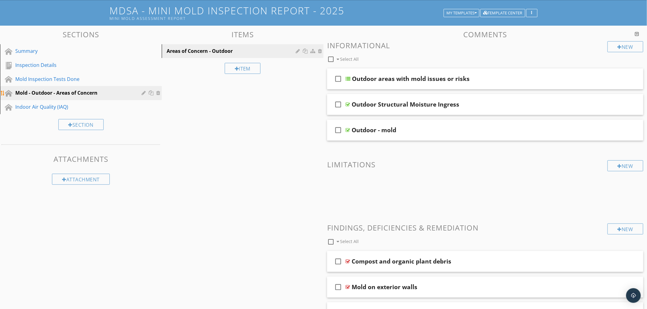
click at [158, 91] on div at bounding box center [159, 92] width 6 height 5
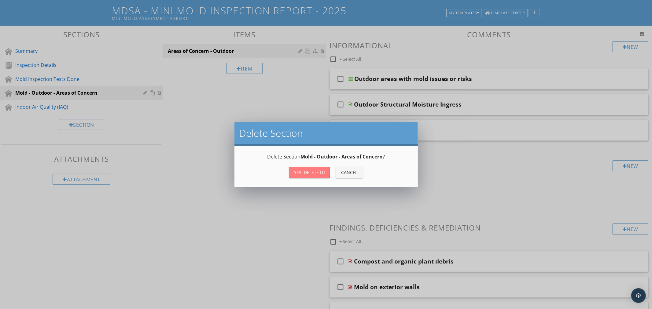
drag, startPoint x: 308, startPoint y: 172, endPoint x: 303, endPoint y: 169, distance: 6.0
click at [308, 171] on div "Yes, Delete it!" at bounding box center [309, 172] width 31 height 6
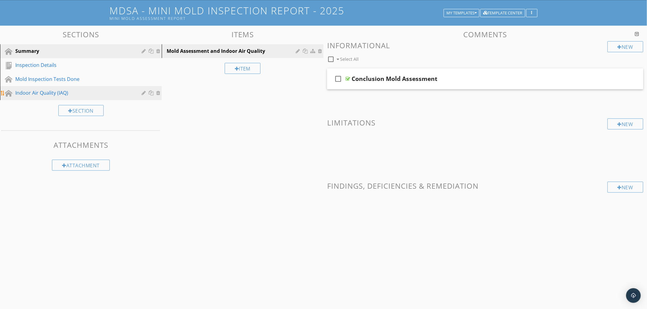
click at [43, 92] on div "Indoor Air Quality (IAQ)" at bounding box center [73, 92] width 117 height 7
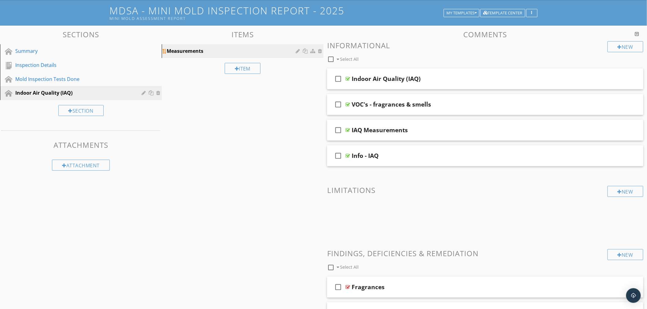
click at [296, 50] on div at bounding box center [299, 51] width 6 height 5
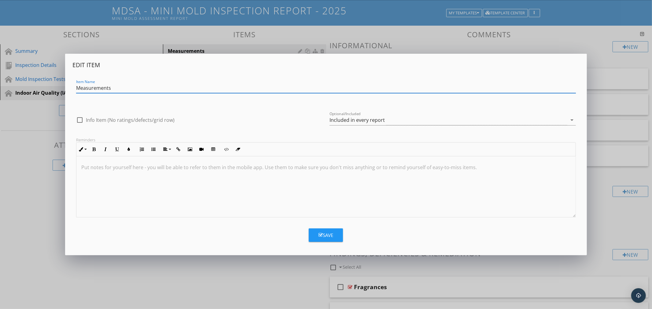
click at [76, 87] on input "Measurements" at bounding box center [325, 88] width 499 height 10
type input "IAQ - Measurements"
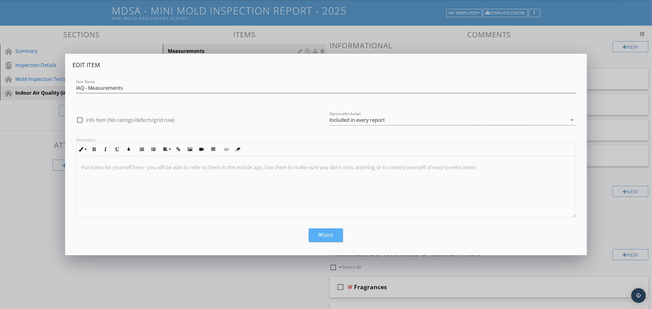
click at [334, 234] on button "Save" at bounding box center [326, 235] width 34 height 13
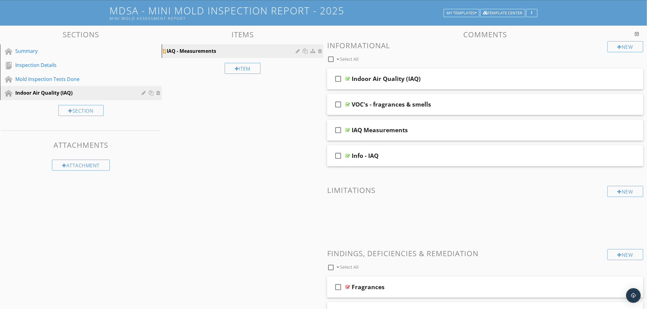
click at [312, 50] on div at bounding box center [313, 51] width 6 height 5
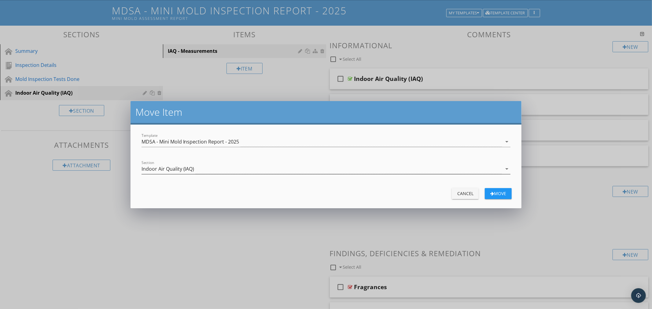
click at [232, 170] on div "Indoor Air Quality (IAQ)" at bounding box center [322, 169] width 361 height 10
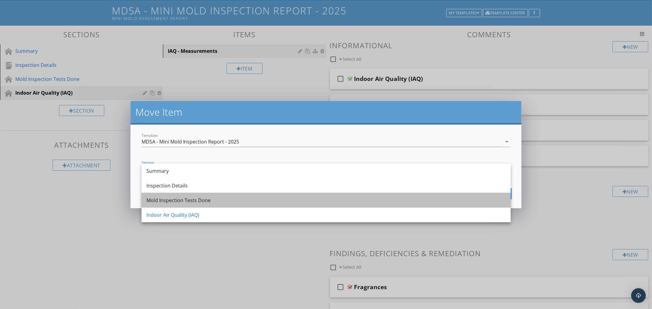
click at [205, 201] on div "Mold Inspection Tests Done" at bounding box center [325, 200] width 359 height 7
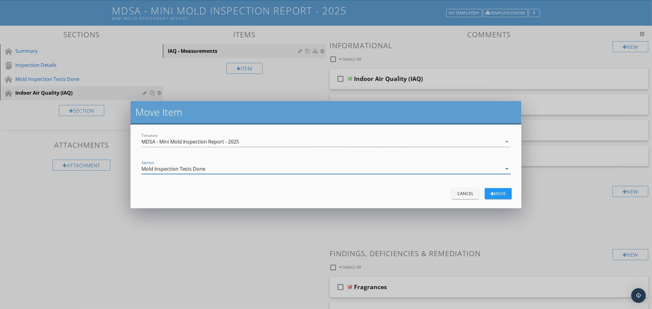
click at [495, 193] on div "Move" at bounding box center [498, 193] width 17 height 6
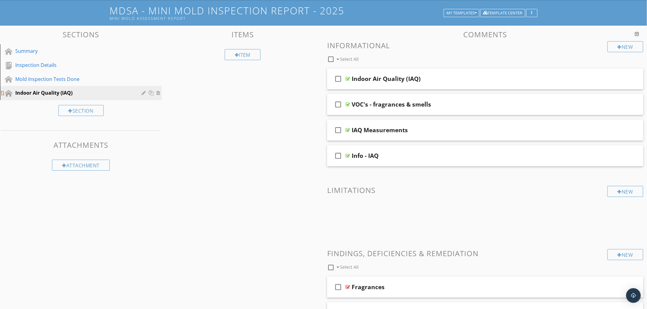
click at [156, 93] on div at bounding box center [152, 92] width 20 height 7
click at [157, 92] on div at bounding box center [159, 92] width 6 height 5
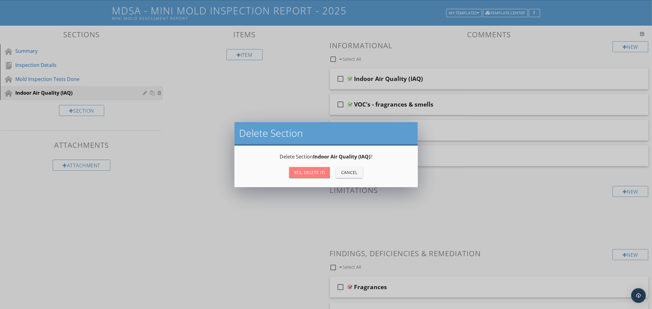
click at [309, 173] on div "Yes, Delete it!" at bounding box center [309, 172] width 31 height 6
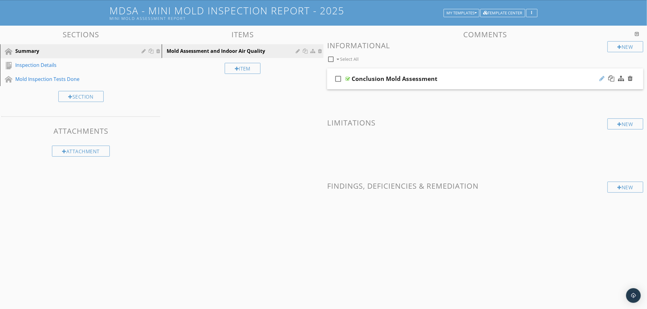
drag, startPoint x: 601, startPoint y: 78, endPoint x: 591, endPoint y: 77, distance: 10.4
click at [600, 77] on div at bounding box center [601, 79] width 5 height 6
click at [380, 79] on input "Conclusion Mold Assessment" at bounding box center [466, 80] width 228 height 10
type input "Conclusion Mini Mold Assessment"
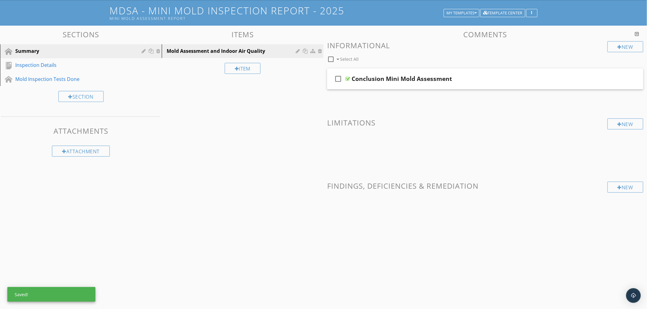
click at [494, 124] on h3 "Limitations" at bounding box center [485, 123] width 316 height 8
